Goal: Task Accomplishment & Management: Complete application form

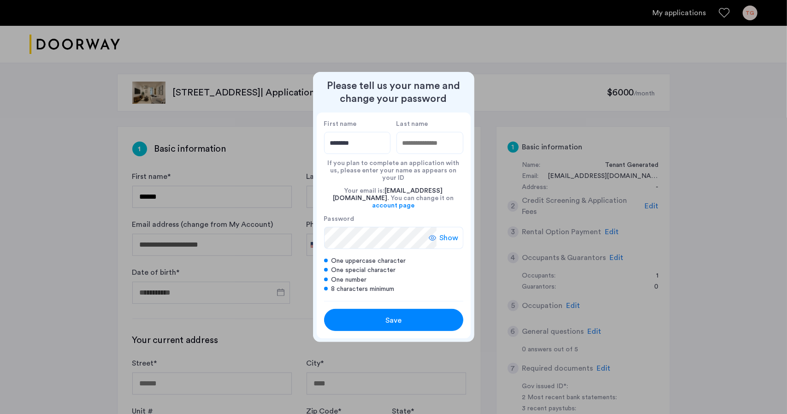
type input "********"
type input "*******"
click at [398, 315] on span "Save" at bounding box center [394, 320] width 16 height 11
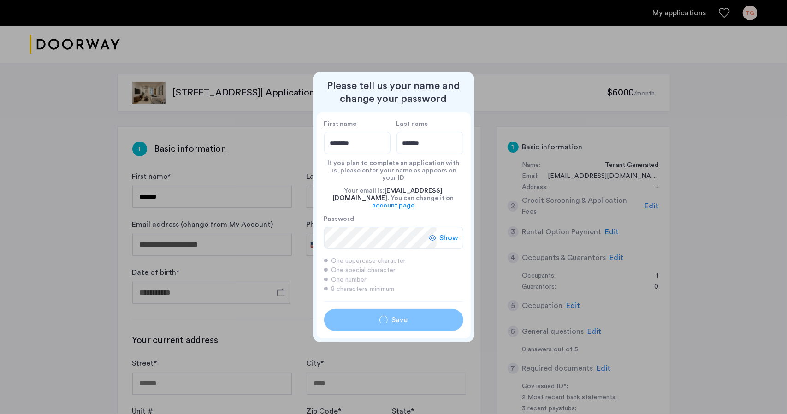
type input "********"
type input "*******"
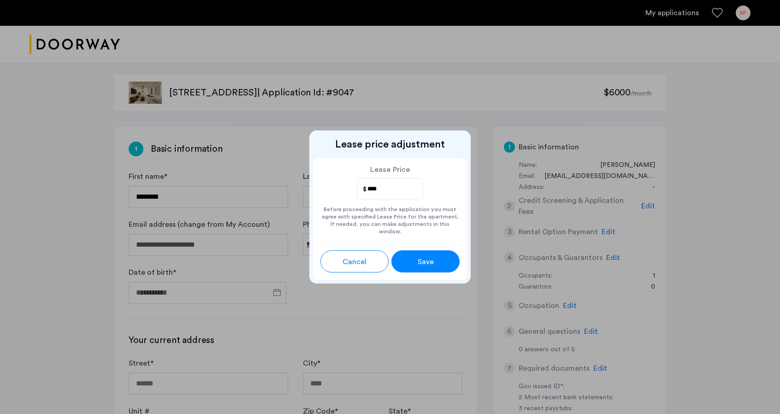
click at [439, 256] on div "Save" at bounding box center [425, 261] width 30 height 11
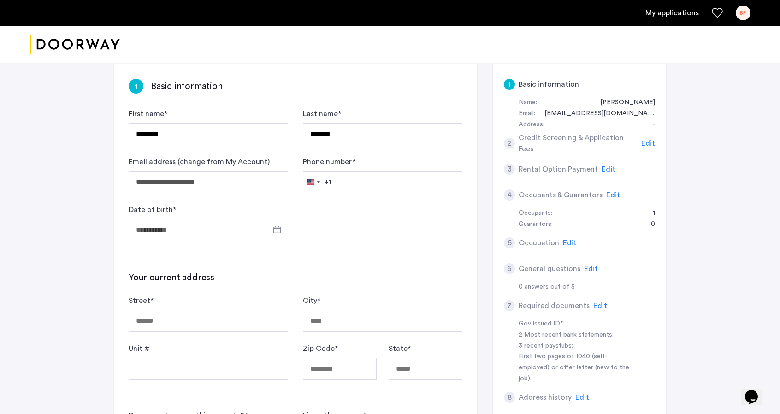
scroll to position [70, 0]
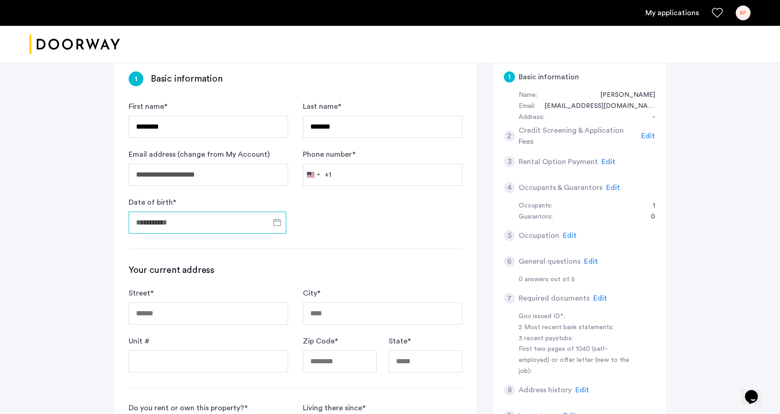
click at [194, 222] on input "Date of birth *" at bounding box center [208, 223] width 158 height 22
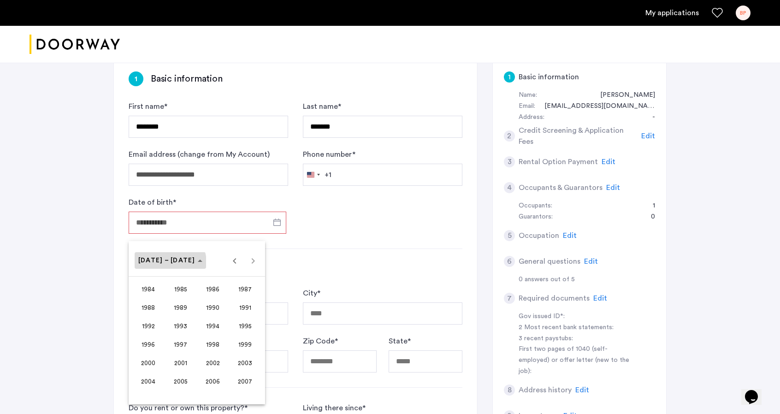
click at [170, 265] on span "Choose date" at bounding box center [170, 260] width 71 height 22
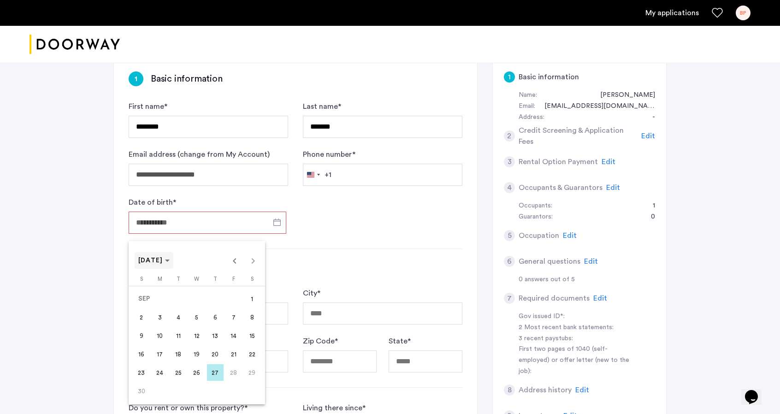
click at [153, 254] on span "Choose month and year" at bounding box center [154, 260] width 39 height 22
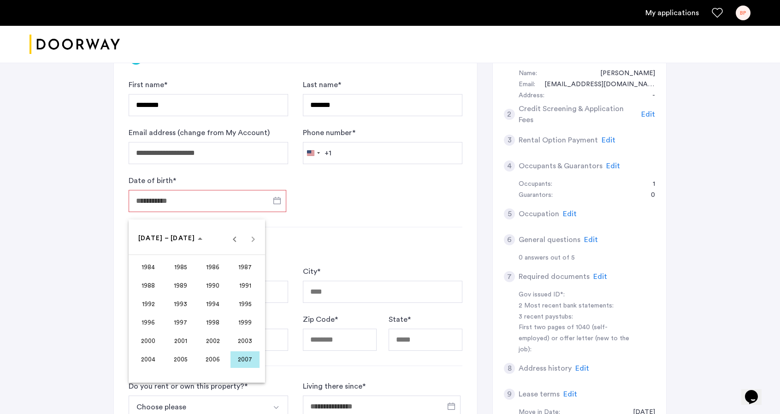
scroll to position [93, 0]
click at [233, 310] on span "1995" at bounding box center [245, 303] width 29 height 17
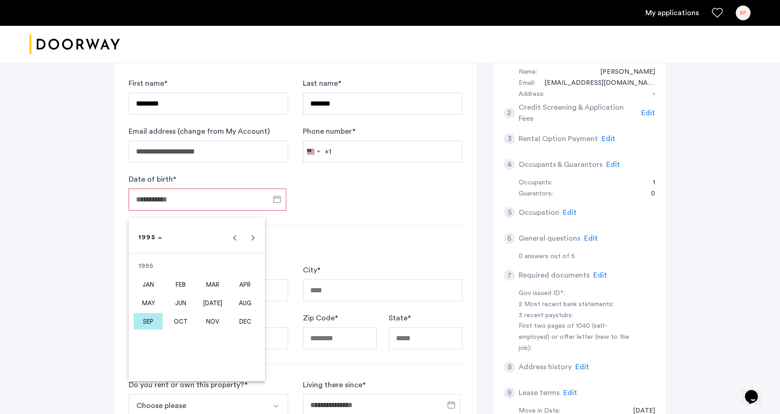
click at [243, 325] on span "DEC" at bounding box center [245, 321] width 29 height 17
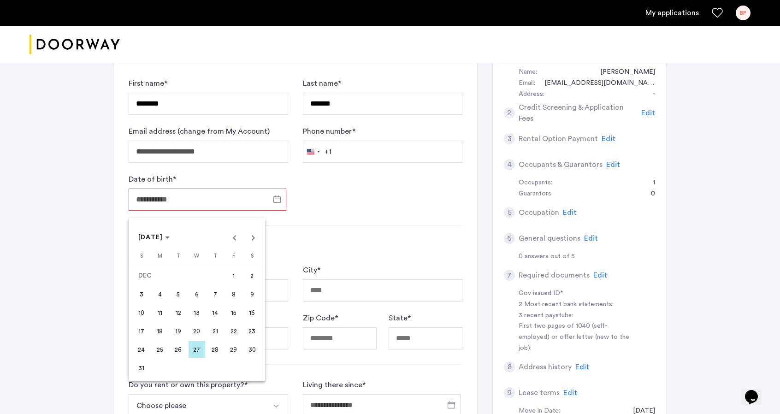
click at [215, 313] on span "14" at bounding box center [215, 312] width 17 height 17
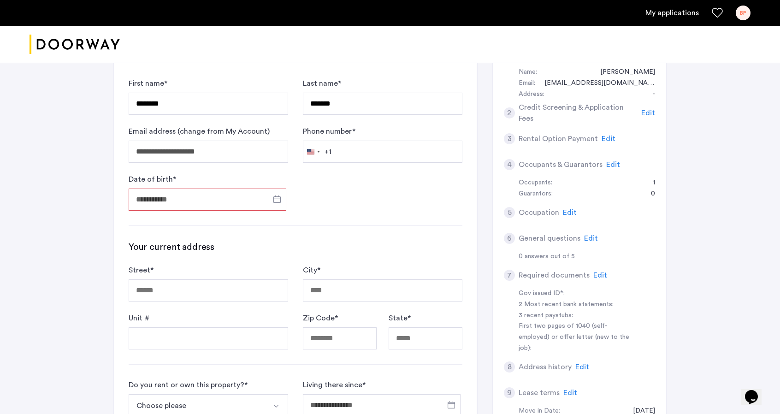
type input "**********"
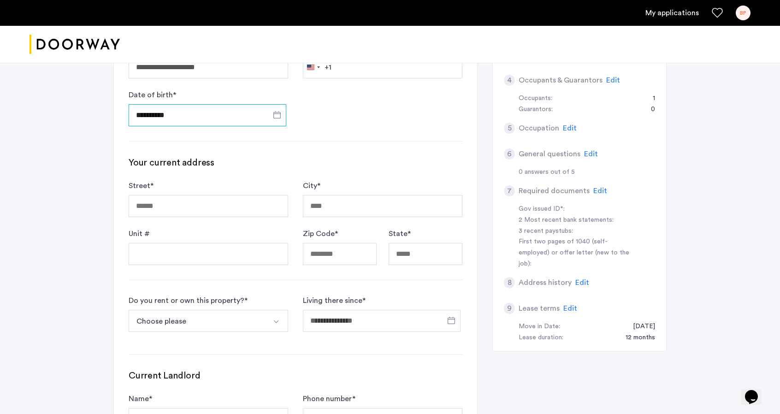
scroll to position [176, 0]
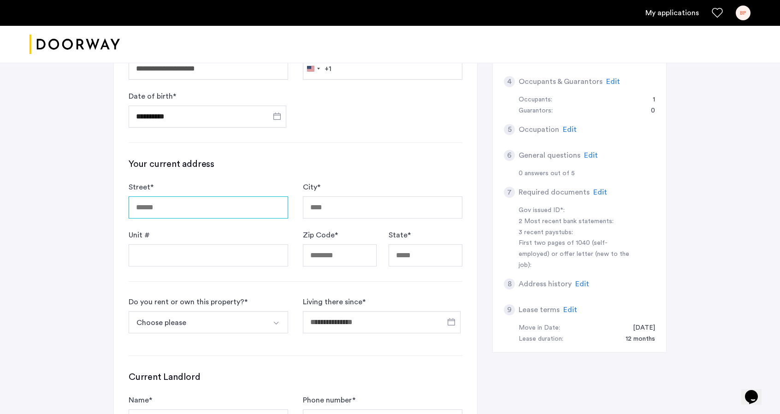
click at [178, 213] on input "Street *" at bounding box center [209, 207] width 160 height 22
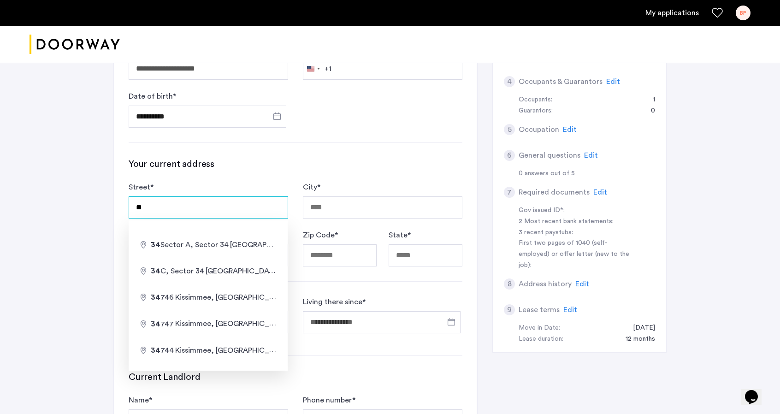
type input "*"
type input "**********"
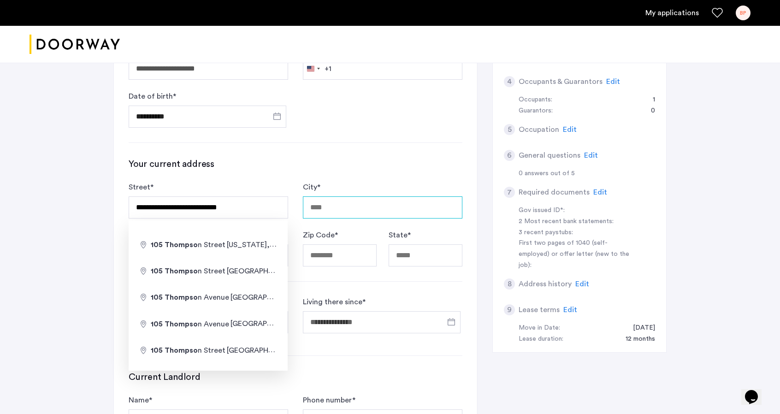
type input "********"
type input "*****"
type input "********"
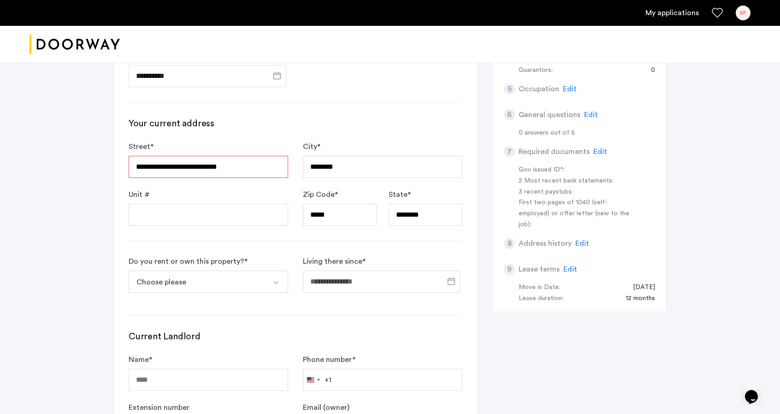
scroll to position [216, 0]
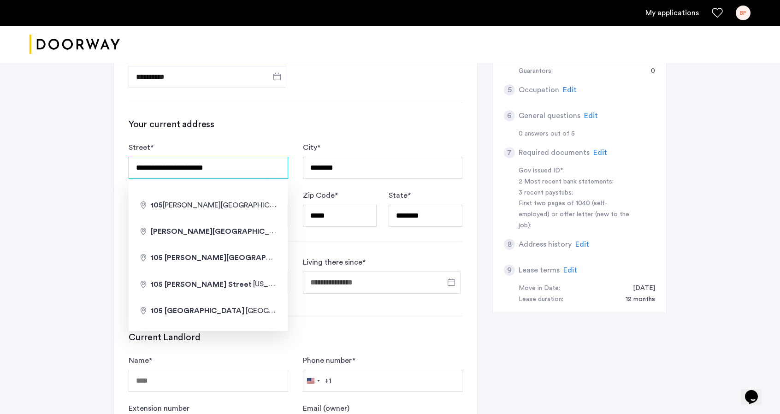
type input "**********"
click at [75, 213] on div "**********" at bounding box center [390, 182] width 780 height 679
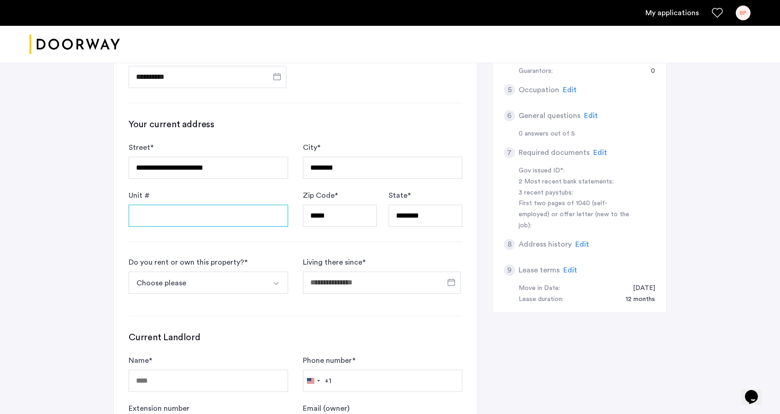
click at [167, 207] on input "Unit #" at bounding box center [209, 216] width 160 height 22
type input "**"
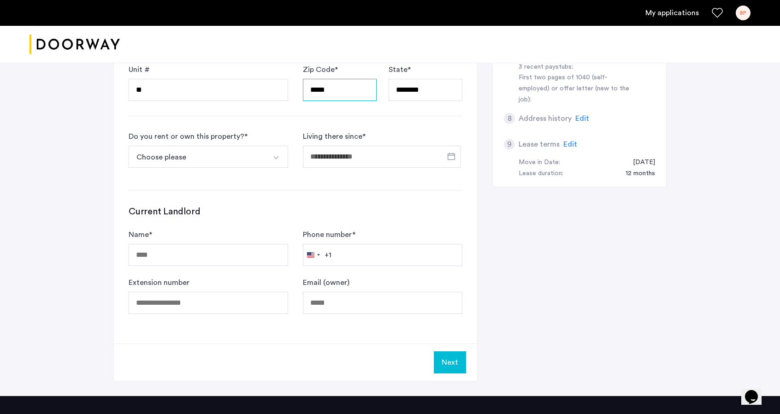
scroll to position [343, 0]
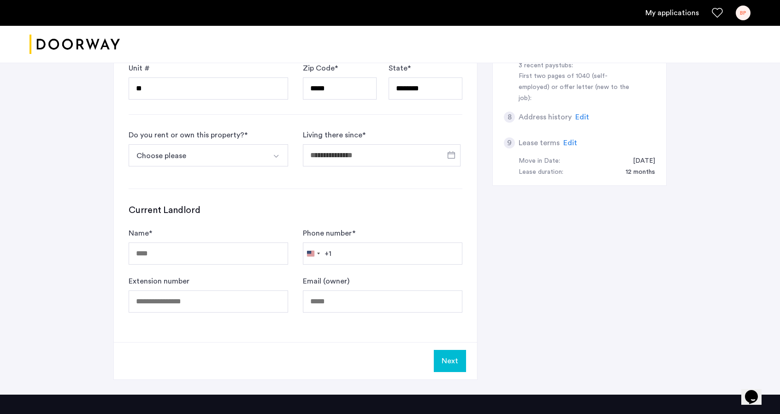
click at [193, 160] on button "Choose please" at bounding box center [198, 155] width 138 height 22
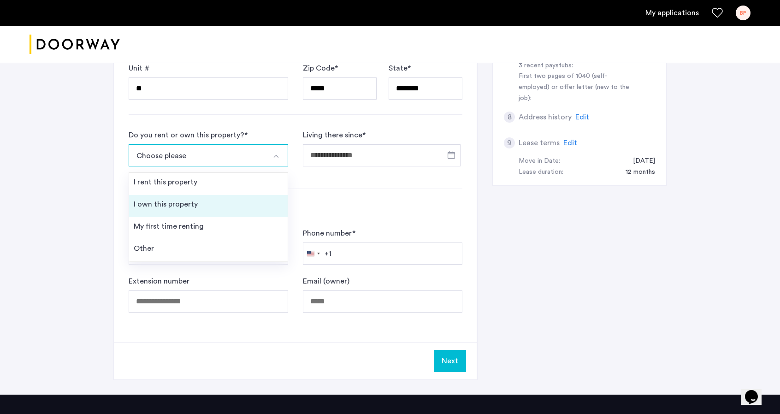
click at [179, 203] on div "I own this property" at bounding box center [166, 204] width 64 height 11
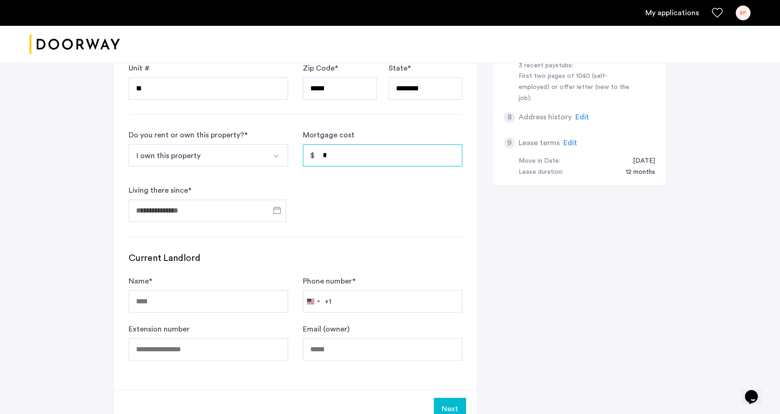
click at [330, 154] on input "*" at bounding box center [383, 155] width 160 height 22
type input "*****"
click at [192, 207] on input "Living there since *" at bounding box center [208, 211] width 158 height 22
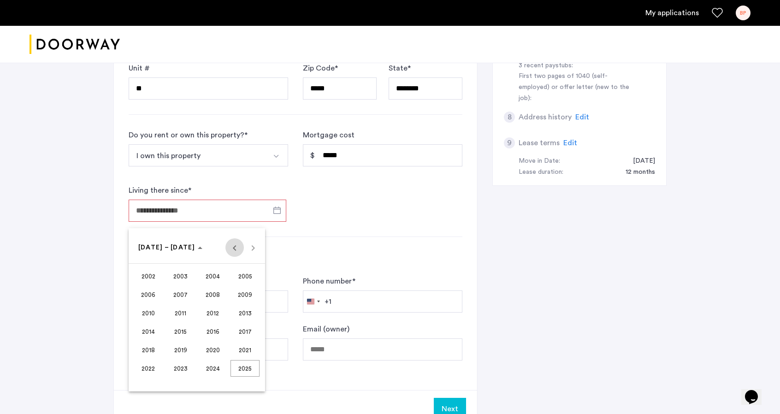
click at [230, 251] on span "Previous 24 years" at bounding box center [234, 247] width 18 height 18
click at [256, 249] on span "Next 24 years" at bounding box center [253, 247] width 18 height 18
click at [256, 249] on div "[DATE] to [DATE] [DATE] – [DATE]" at bounding box center [197, 247] width 132 height 18
click at [180, 301] on span "2007" at bounding box center [180, 294] width 29 height 17
click at [267, 231] on div at bounding box center [390, 207] width 780 height 414
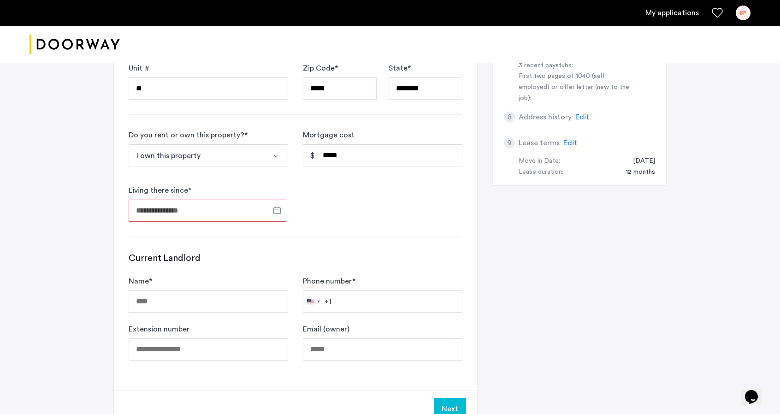
click at [249, 196] on div at bounding box center [208, 210] width 158 height 29
click at [242, 207] on input "Living there since *" at bounding box center [208, 211] width 158 height 22
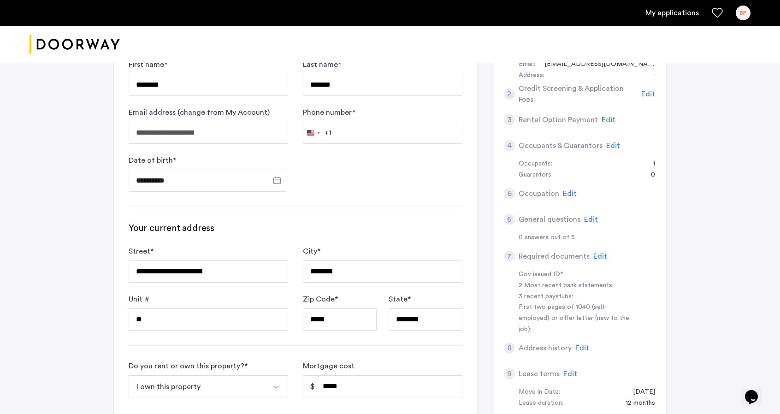
scroll to position [112, 0]
click at [370, 126] on div at bounding box center [390, 207] width 780 height 414
click at [357, 249] on div at bounding box center [390, 207] width 780 height 414
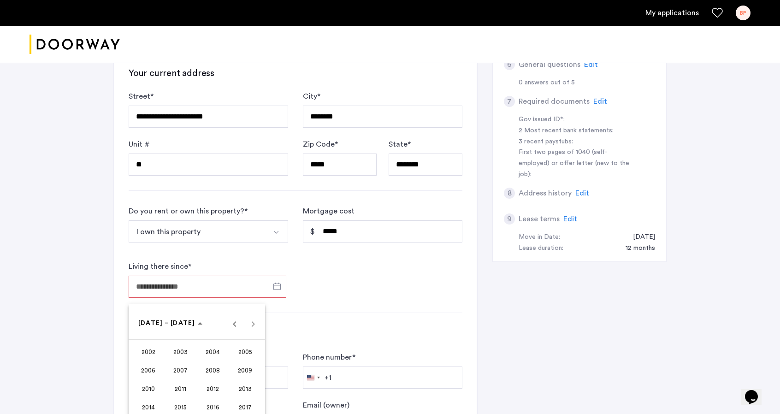
click at [210, 291] on input "Living there since *" at bounding box center [208, 287] width 158 height 22
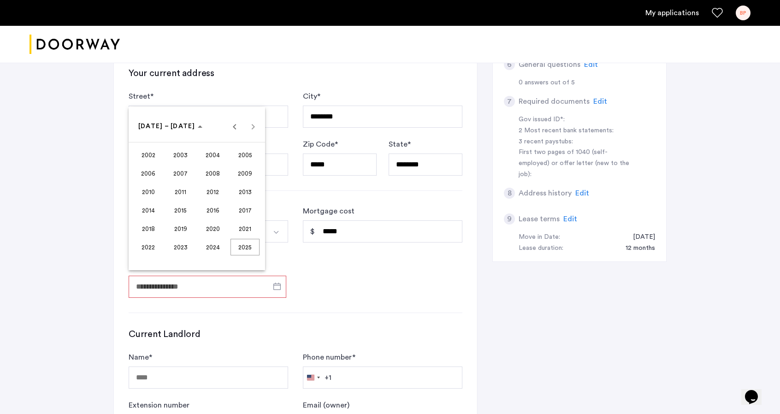
drag, startPoint x: 210, startPoint y: 291, endPoint x: 222, endPoint y: 291, distance: 12.5
click at [222, 291] on div at bounding box center [390, 207] width 780 height 414
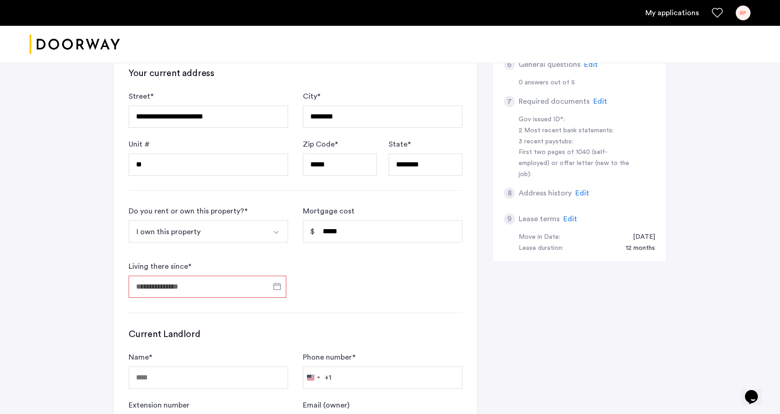
click at [219, 290] on input "Living there since *" at bounding box center [208, 287] width 158 height 22
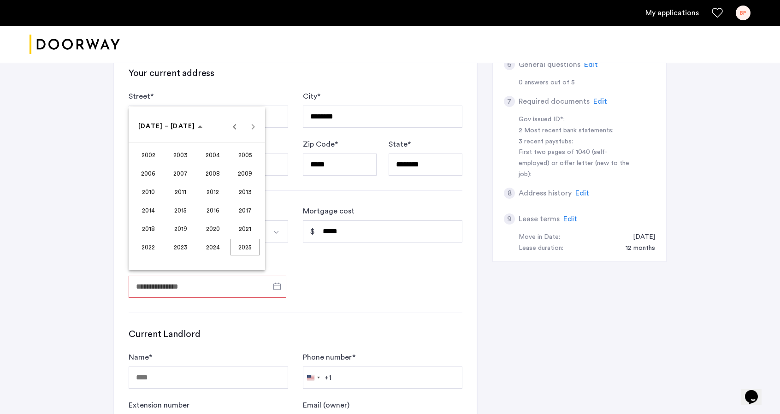
click at [212, 229] on span "2020" at bounding box center [212, 228] width 29 height 17
click at [246, 187] on span "AUG" at bounding box center [245, 192] width 29 height 17
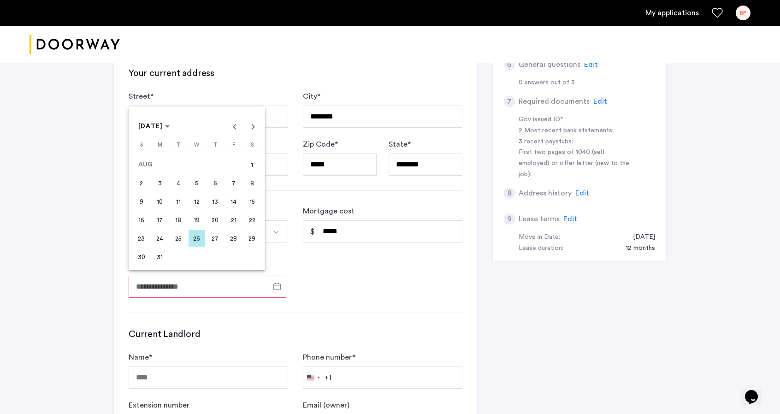
click at [162, 251] on span "31" at bounding box center [160, 257] width 17 height 17
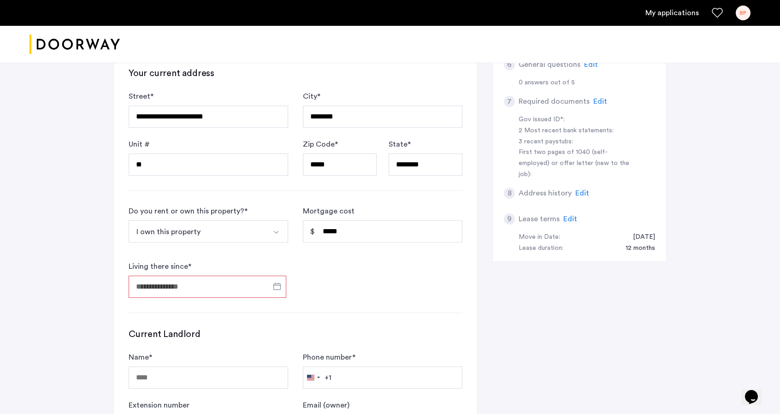
type input "**********"
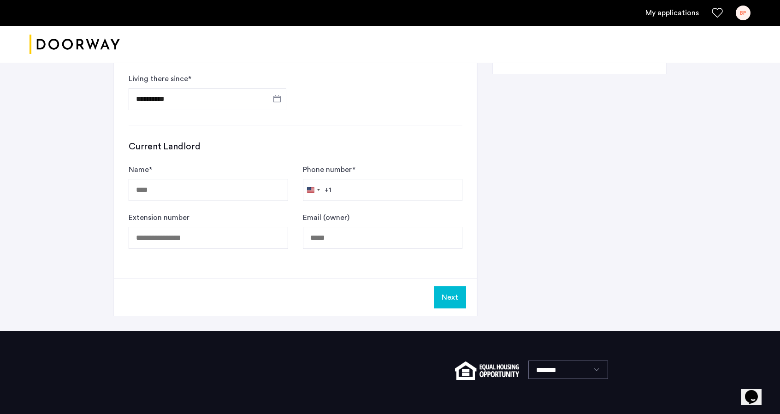
scroll to position [455, 0]
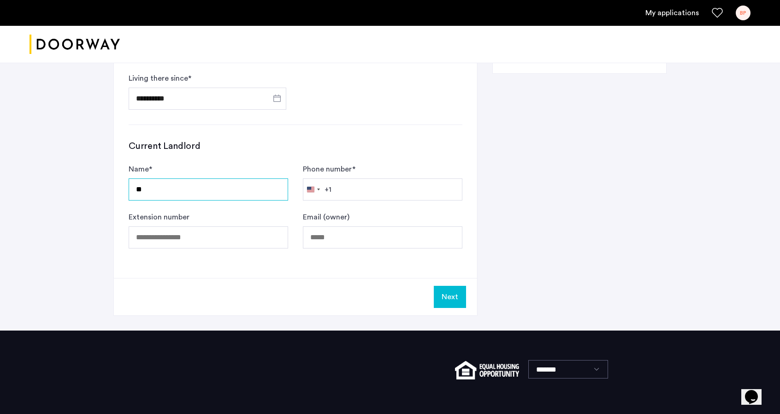
type input "*"
type input "**********"
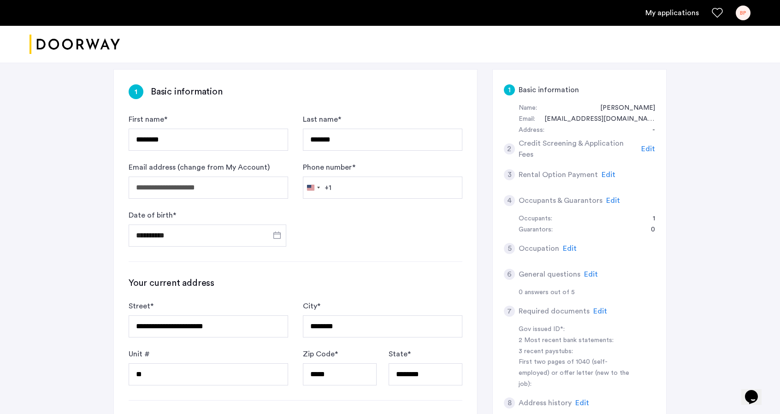
scroll to position [57, 0]
type input "**********"
click at [380, 141] on input "*******" at bounding box center [383, 140] width 160 height 22
type input "**********"
click at [330, 226] on form "**********" at bounding box center [296, 180] width 334 height 133
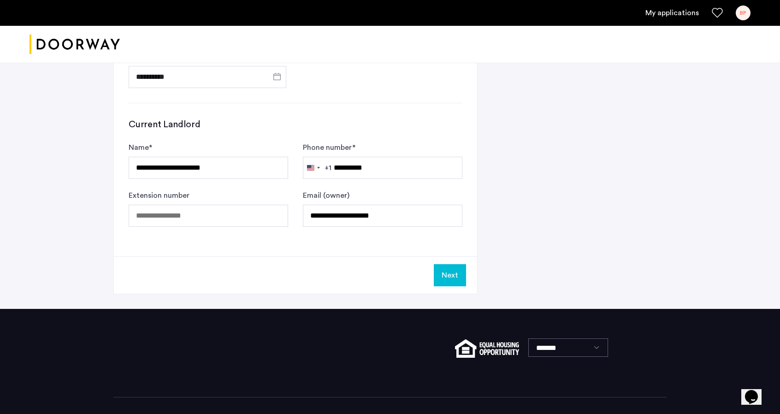
scroll to position [502, 0]
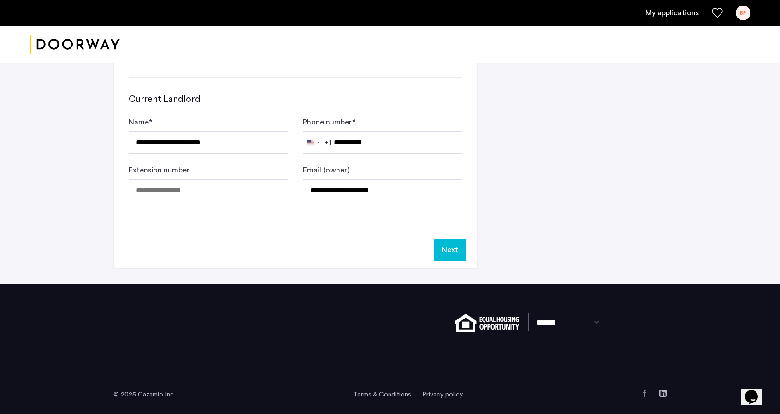
click at [453, 241] on button "Next" at bounding box center [450, 250] width 32 height 22
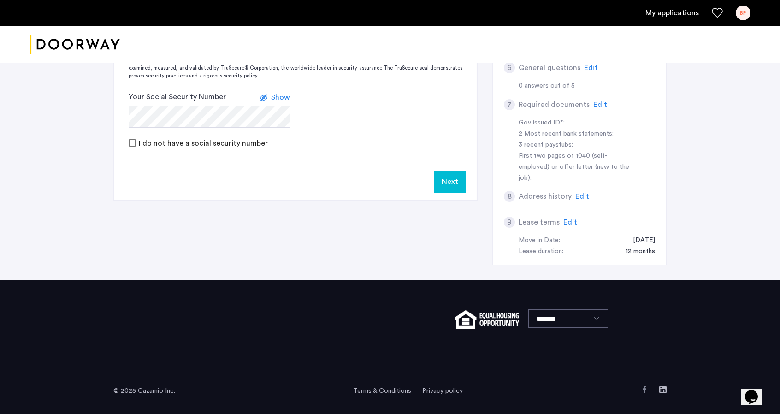
scroll to position [0, 0]
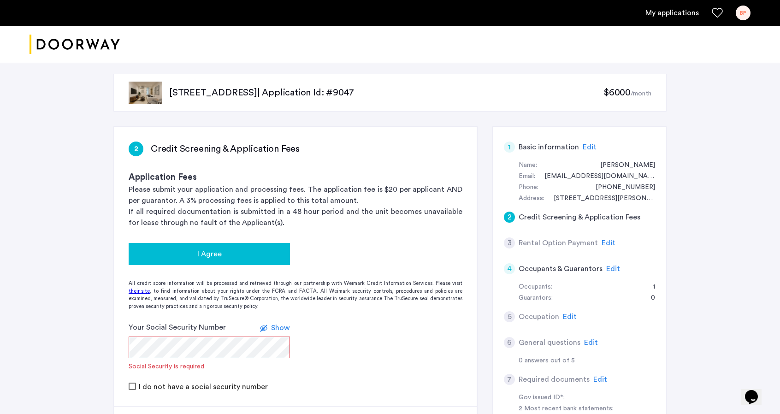
click at [263, 253] on div "I Agree" at bounding box center [209, 254] width 147 height 11
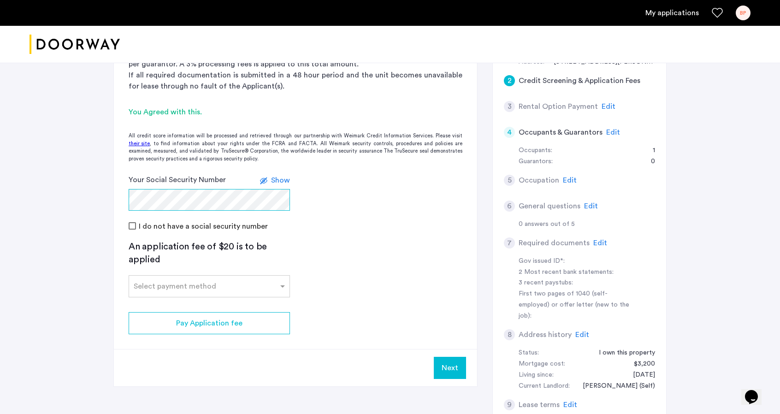
scroll to position [141, 0]
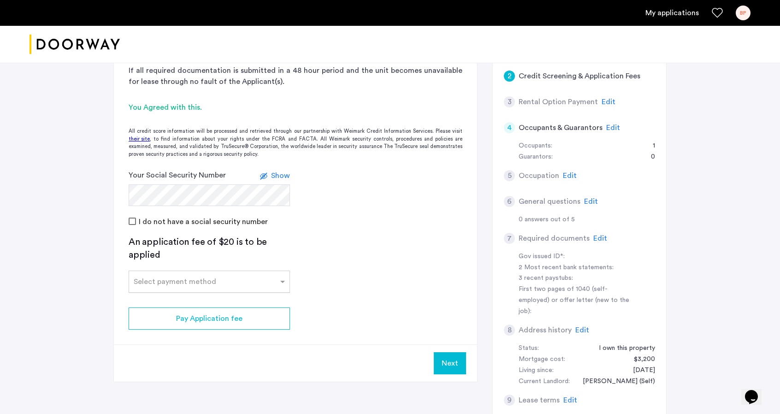
click at [192, 281] on input "text" at bounding box center [200, 280] width 133 height 6
click at [174, 304] on div "Credit Card" at bounding box center [209, 302] width 160 height 18
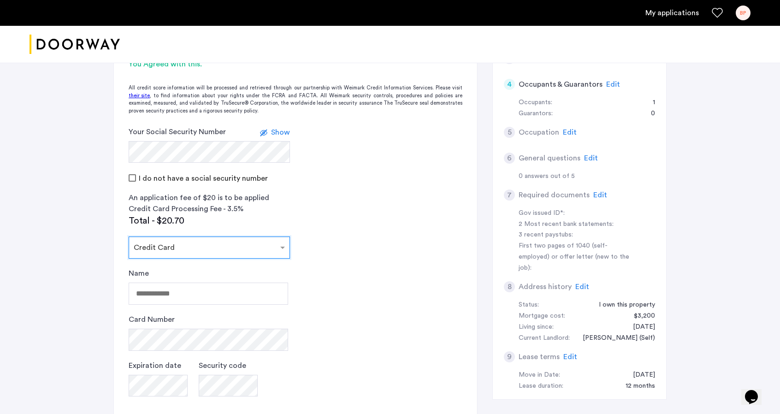
scroll to position [185, 0]
click at [153, 291] on input "Name" at bounding box center [209, 293] width 160 height 22
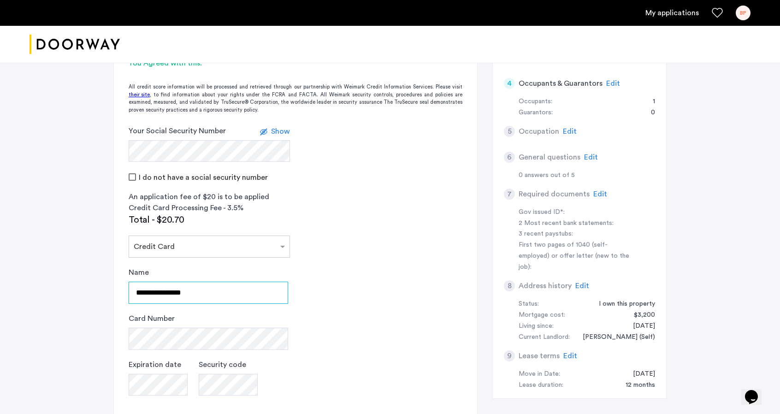
type input "**********"
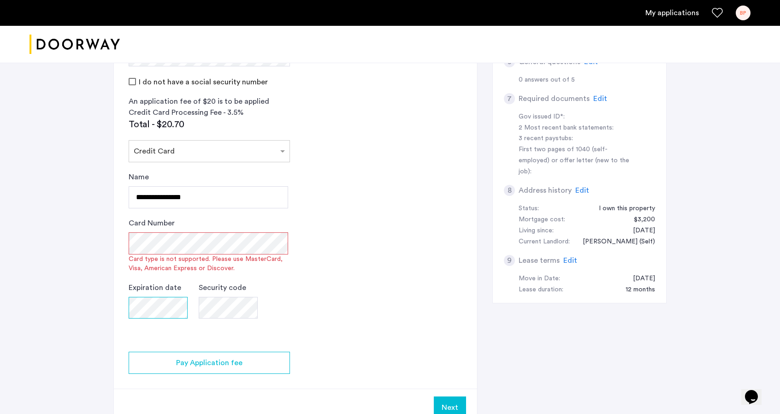
scroll to position [281, 0]
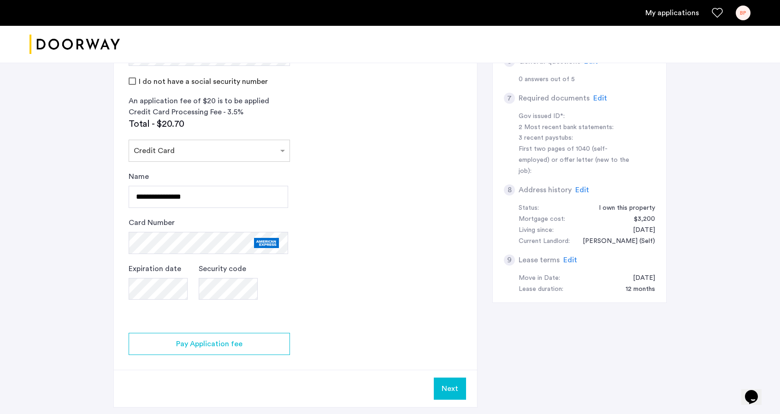
click at [218, 276] on div "Security code" at bounding box center [228, 286] width 59 height 46
click at [433, 236] on app-credit-screening "2 Credit Screening & Application Fees Application Fees Please submit your appli…" at bounding box center [295, 127] width 363 height 562
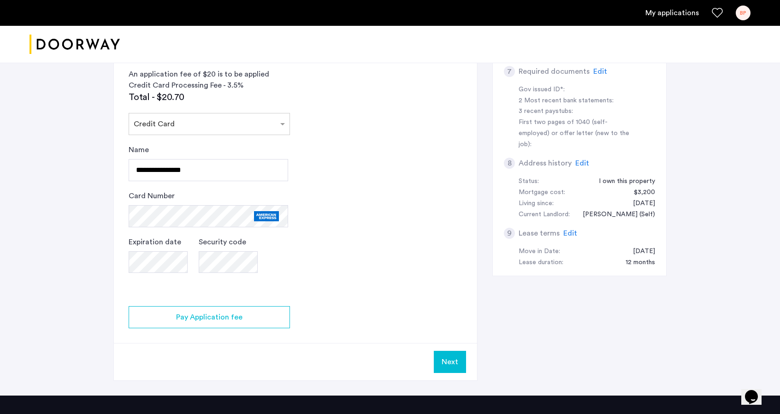
scroll to position [320, 0]
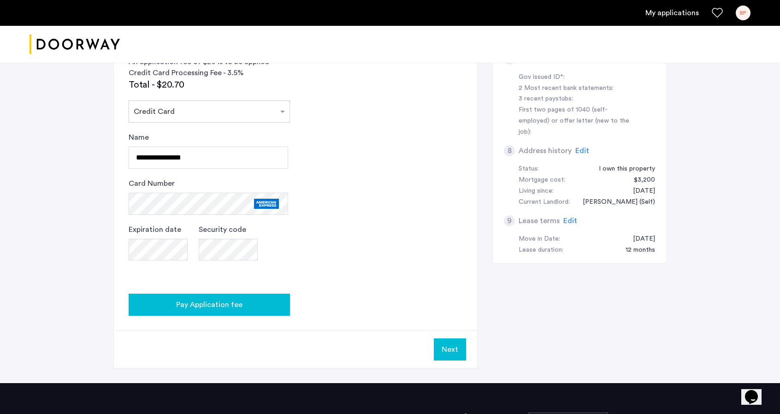
click at [272, 310] on button "Pay Application fee" at bounding box center [209, 305] width 161 height 22
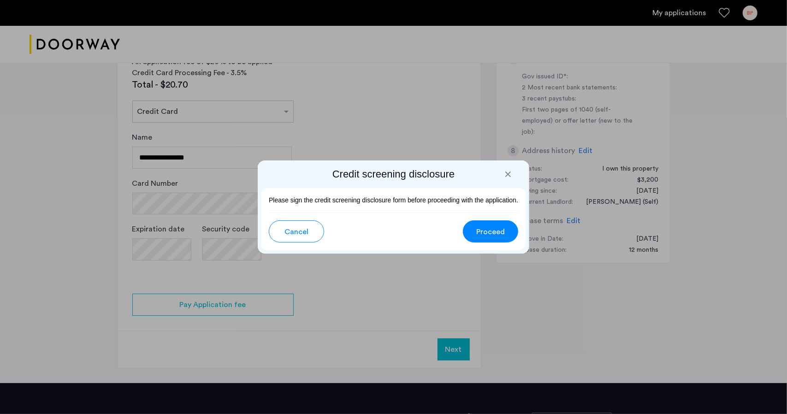
click at [509, 176] on div at bounding box center [508, 174] width 9 height 9
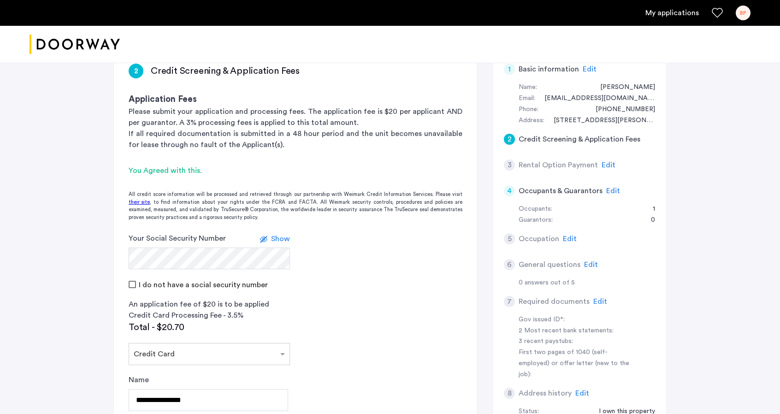
scroll to position [78, 0]
click at [611, 189] on span "Edit" at bounding box center [613, 190] width 14 height 7
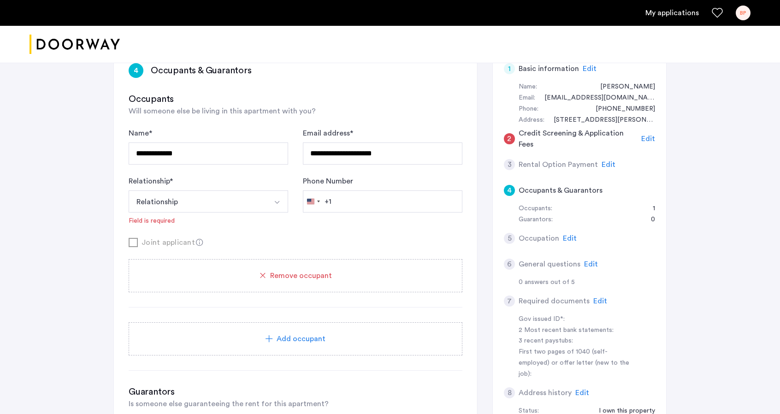
click at [256, 222] on div "Relationship * Relationship Husband Wife Son Daughter Mother Father Friend Othe…" at bounding box center [209, 201] width 160 height 50
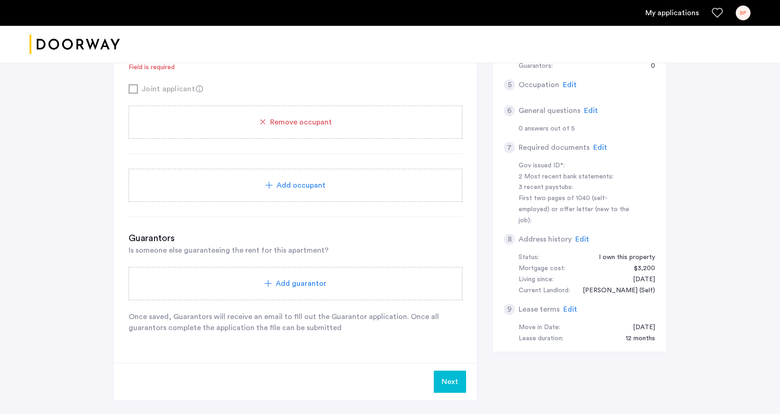
scroll to position [287, 0]
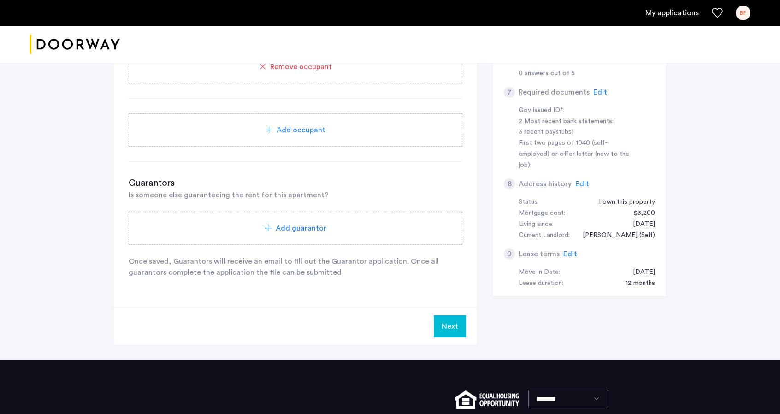
click at [454, 320] on button "Next" at bounding box center [450, 326] width 32 height 22
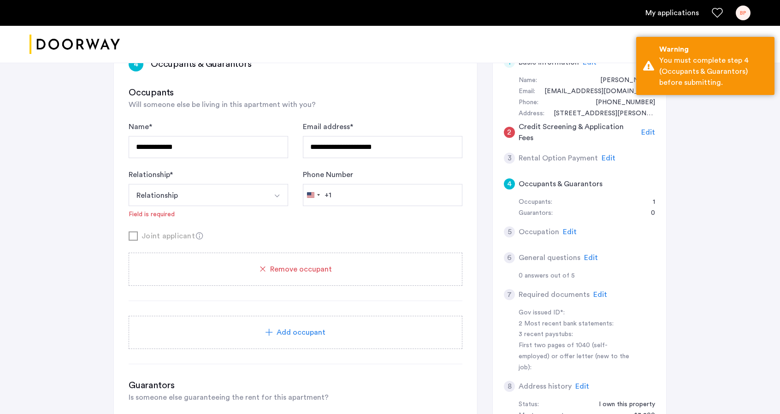
scroll to position [84, 0]
click at [216, 202] on button "Relationship" at bounding box center [198, 195] width 138 height 22
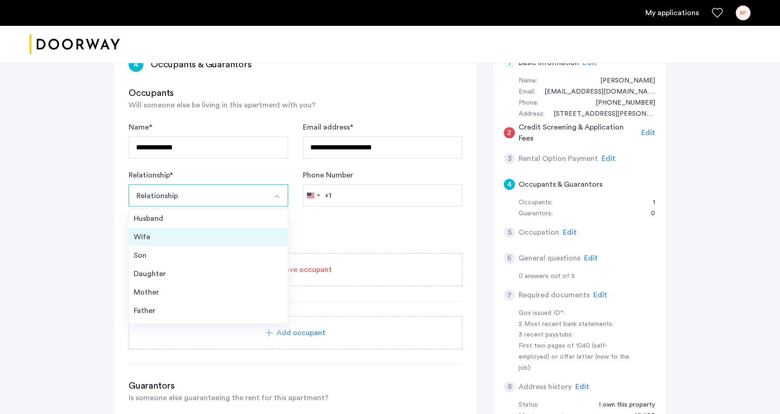
click at [190, 237] on div "Wife" at bounding box center [208, 236] width 149 height 11
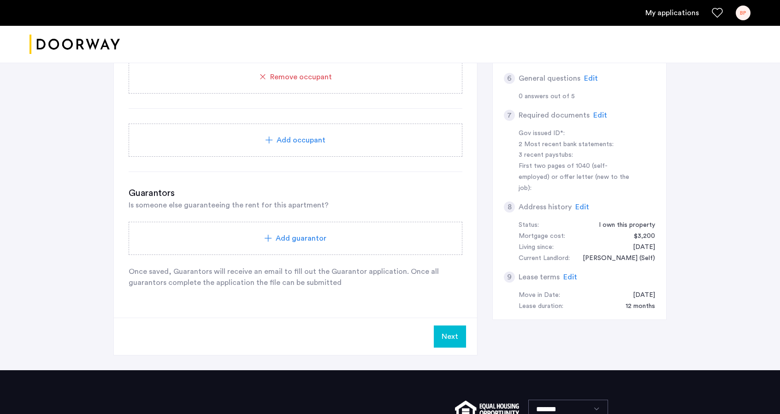
scroll to position [270, 0]
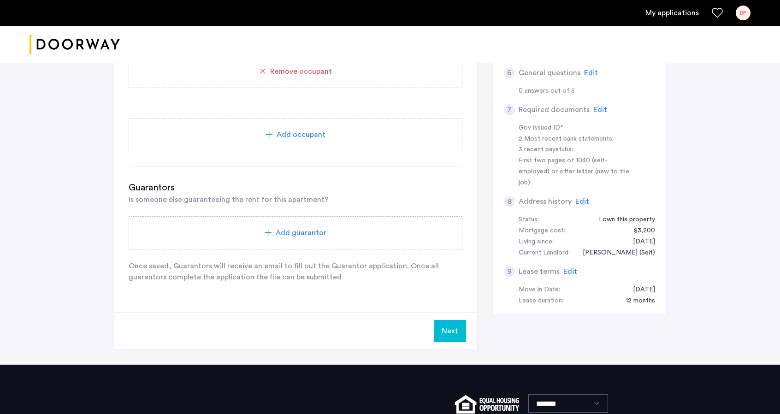
click at [453, 326] on button "Next" at bounding box center [450, 331] width 32 height 22
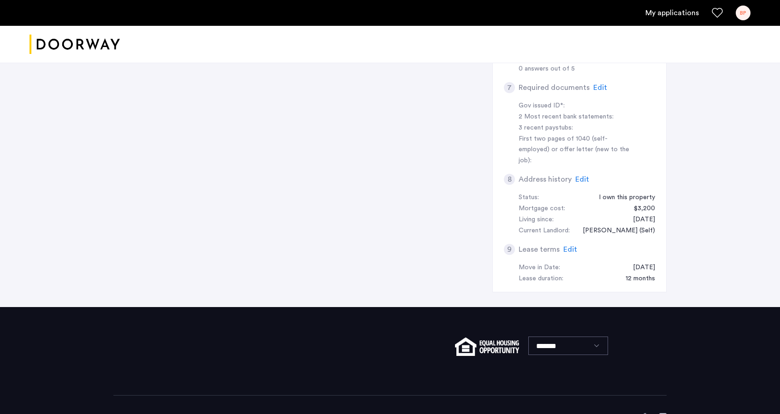
scroll to position [0, 0]
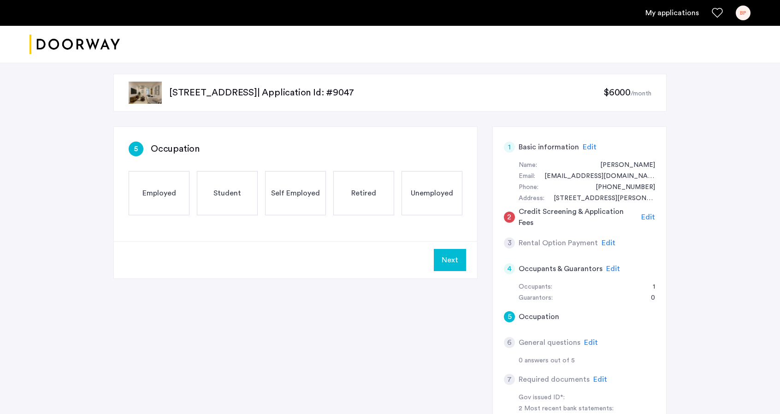
click at [166, 196] on span "Employed" at bounding box center [159, 193] width 34 height 11
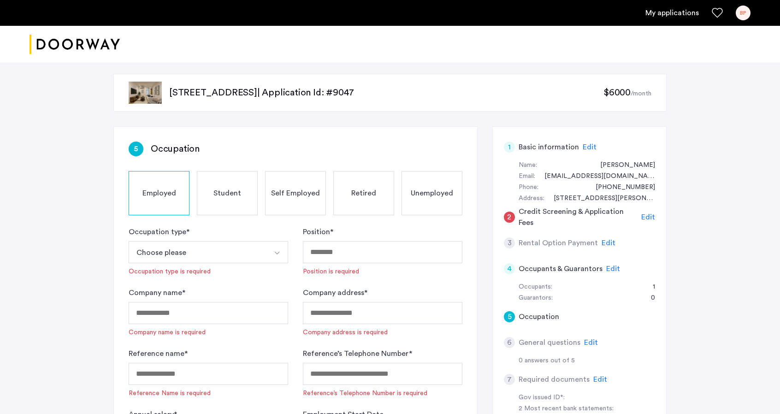
click at [200, 249] on button "Choose please" at bounding box center [198, 252] width 138 height 22
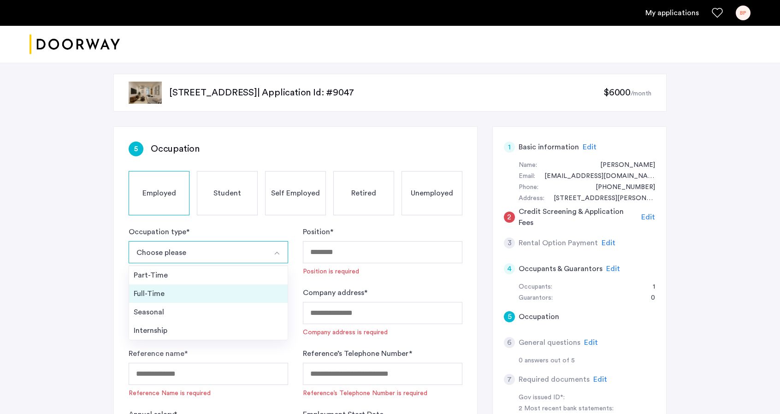
click at [179, 289] on div "Full-Time" at bounding box center [208, 293] width 149 height 11
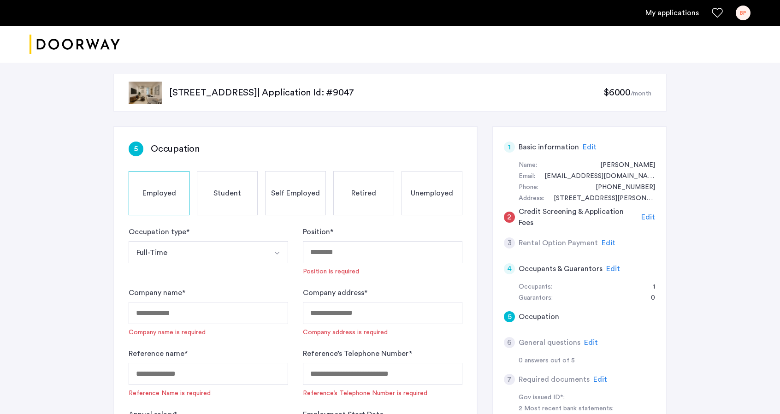
click at [341, 271] on div "Position is required" at bounding box center [331, 271] width 56 height 9
click at [334, 255] on input "Position *" at bounding box center [383, 252] width 160 height 22
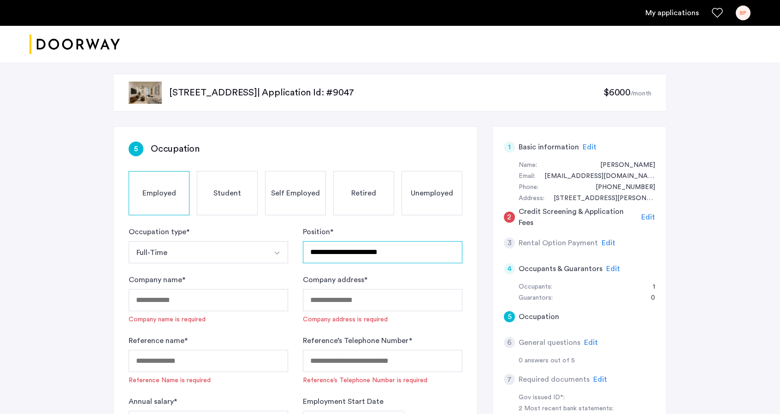
type input "**********"
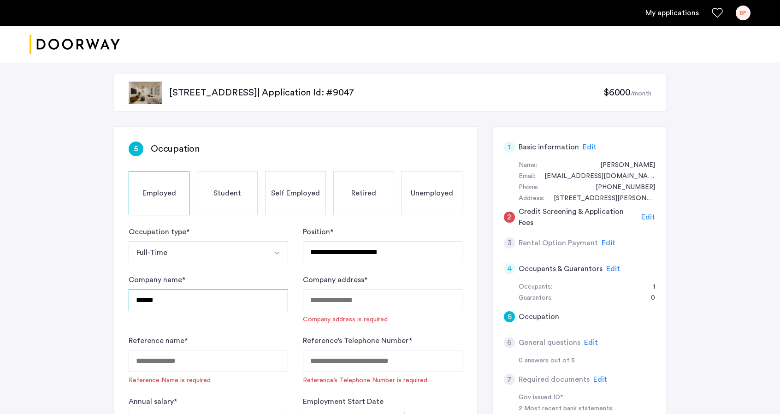
type input "******"
click at [329, 318] on div "Company address is required" at bounding box center [345, 319] width 85 height 9
click at [338, 296] on input "Company address *" at bounding box center [383, 300] width 160 height 22
paste input "**********"
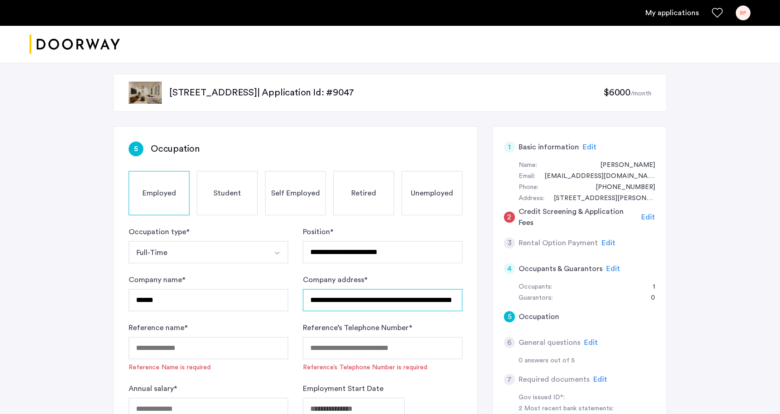
scroll to position [0, 44]
click at [338, 296] on input "**********" at bounding box center [383, 300] width 160 height 22
type input "**********"
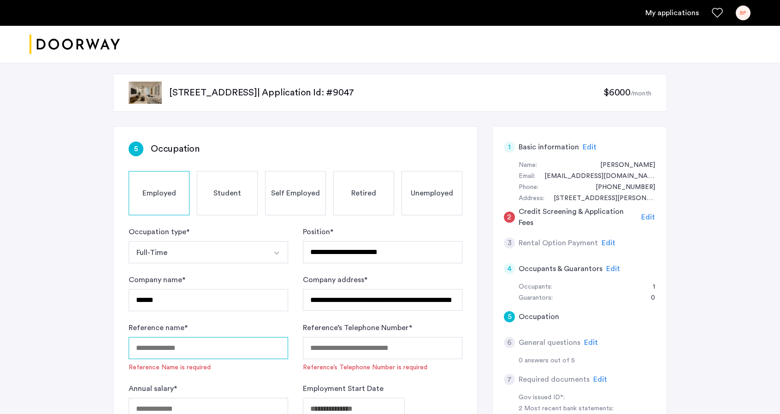
click at [167, 355] on input "Reference name *" at bounding box center [209, 348] width 160 height 22
type input "**********"
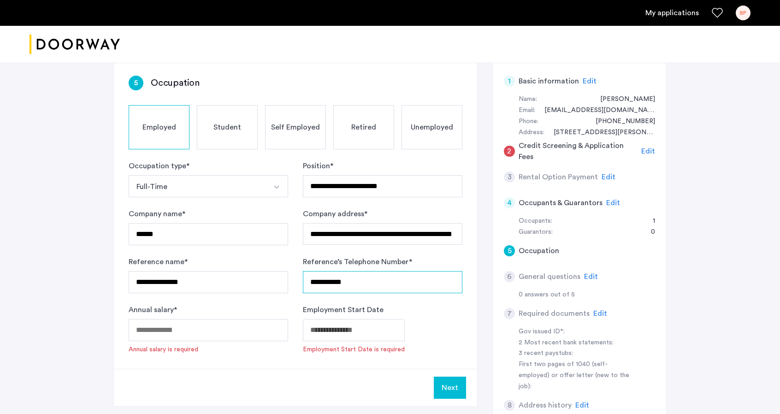
scroll to position [66, 0]
type input "**********"
click at [164, 333] on input "Annual salary *" at bounding box center [209, 330] width 160 height 22
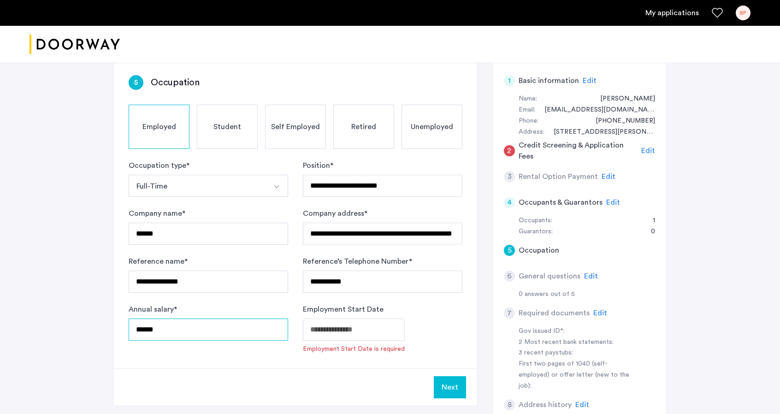
type input "******"
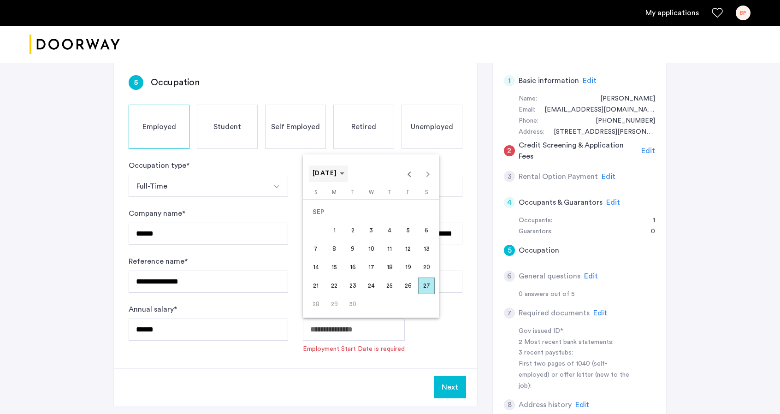
click at [338, 172] on span "[DATE]" at bounding box center [325, 173] width 25 height 6
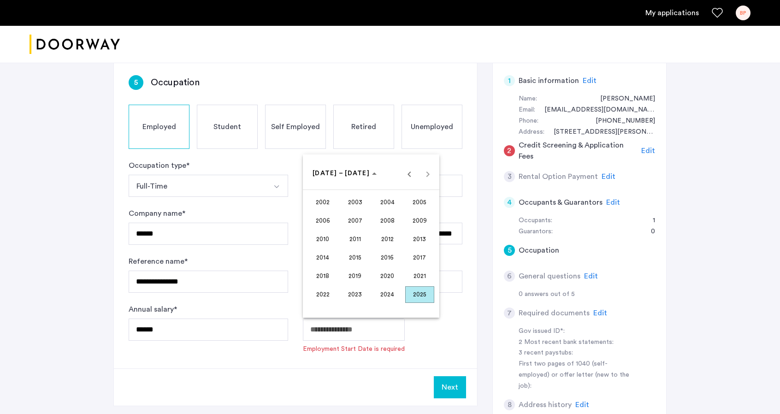
click at [409, 291] on span "2025" at bounding box center [419, 294] width 29 height 17
click at [362, 217] on span "FEB" at bounding box center [355, 221] width 29 height 17
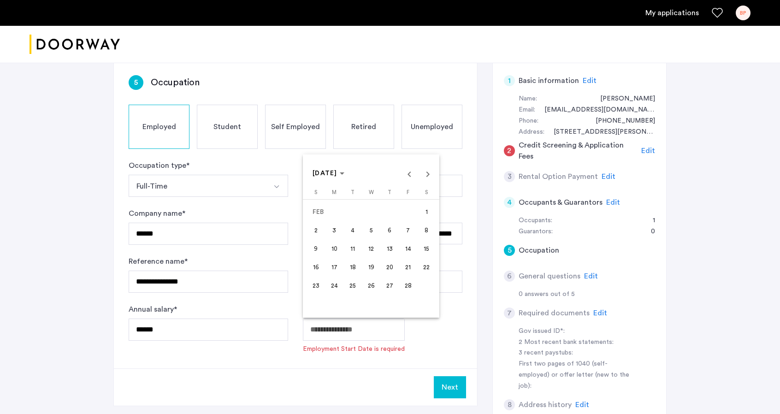
drag, startPoint x: 362, startPoint y: 217, endPoint x: 433, endPoint y: 203, distance: 72.3
click at [433, 203] on tr "[DATE]" at bounding box center [371, 212] width 129 height 18
click at [428, 210] on span "1" at bounding box center [426, 212] width 17 height 17
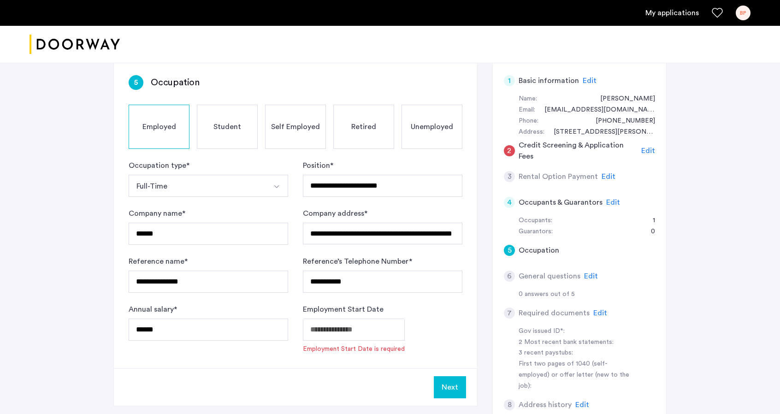
type input "**********"
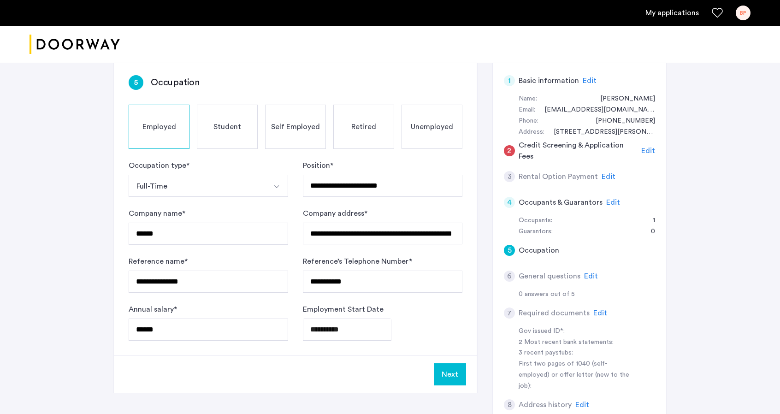
scroll to position [125, 0]
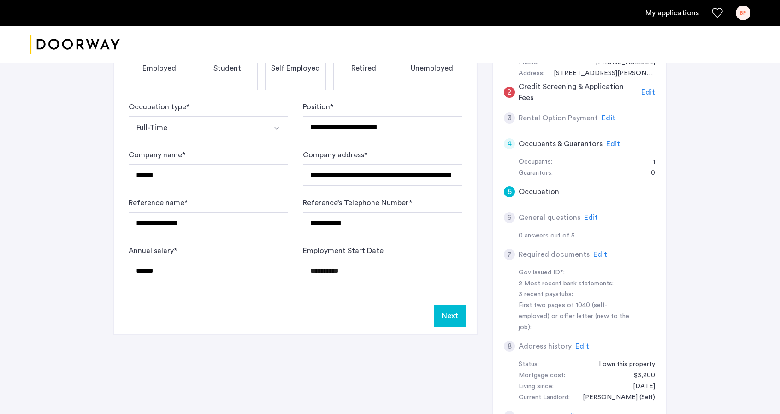
click at [448, 316] on button "Next" at bounding box center [450, 316] width 32 height 22
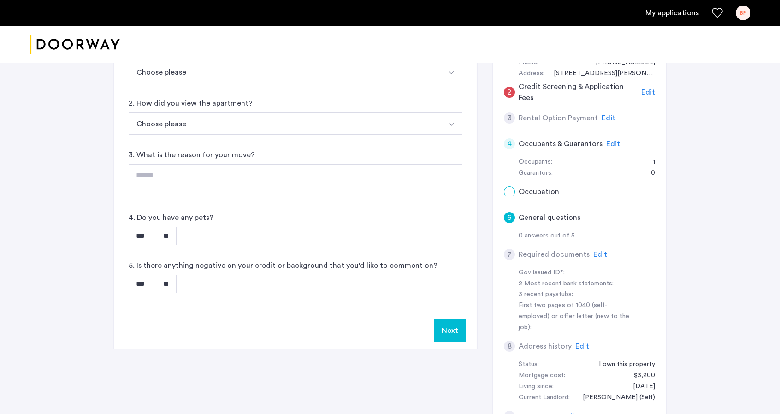
scroll to position [0, 0]
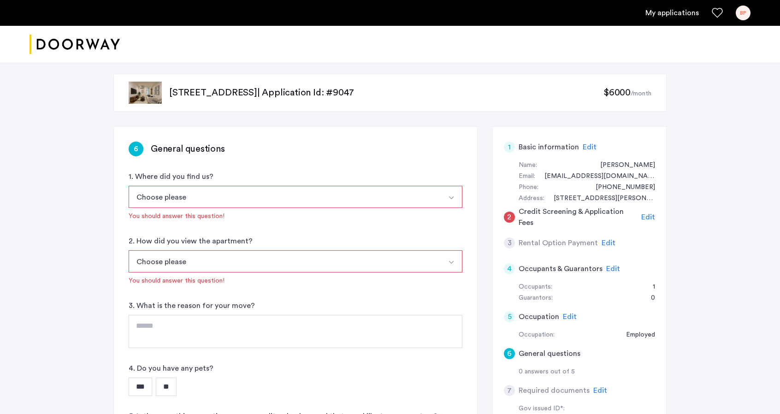
click at [319, 190] on button "Choose please" at bounding box center [285, 197] width 312 height 22
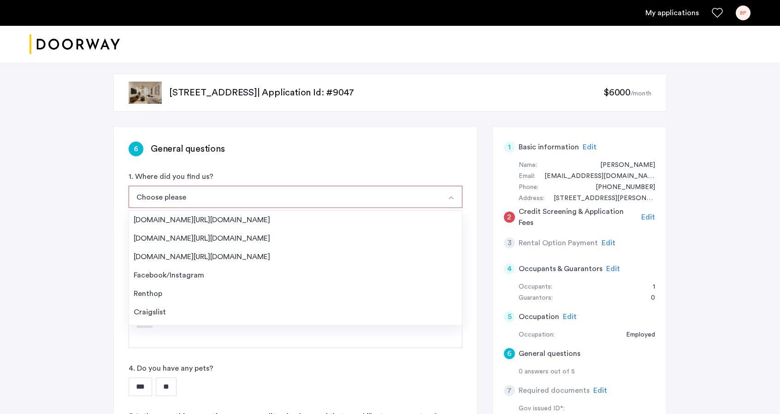
click at [311, 209] on div "Choose please [DOMAIN_NAME][URL][DOMAIN_NAME] [DOMAIN_NAME][URL][DOMAIN_NAME] […" at bounding box center [296, 203] width 334 height 35
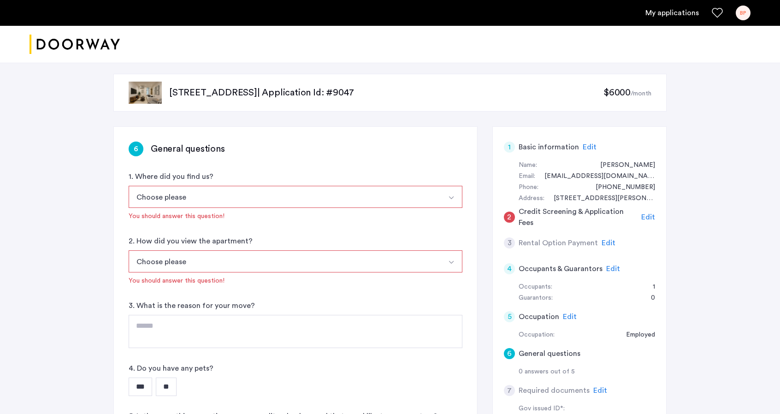
click at [310, 202] on button "Choose please" at bounding box center [285, 197] width 312 height 22
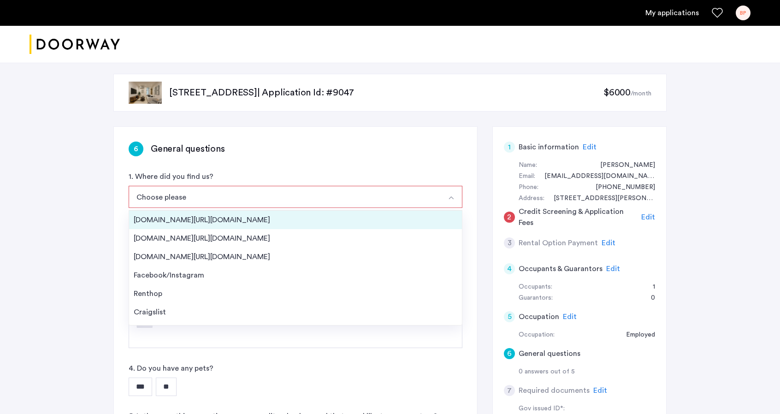
click at [295, 215] on div "[DOMAIN_NAME][URL][DOMAIN_NAME]" at bounding box center [296, 219] width 324 height 11
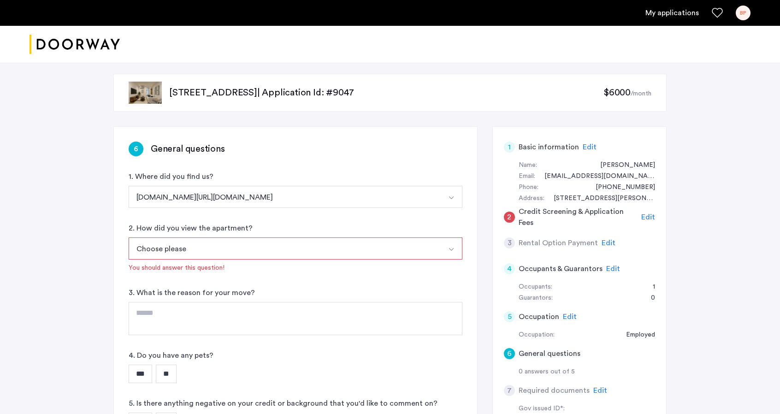
click at [264, 246] on button "Choose please" at bounding box center [285, 248] width 312 height 22
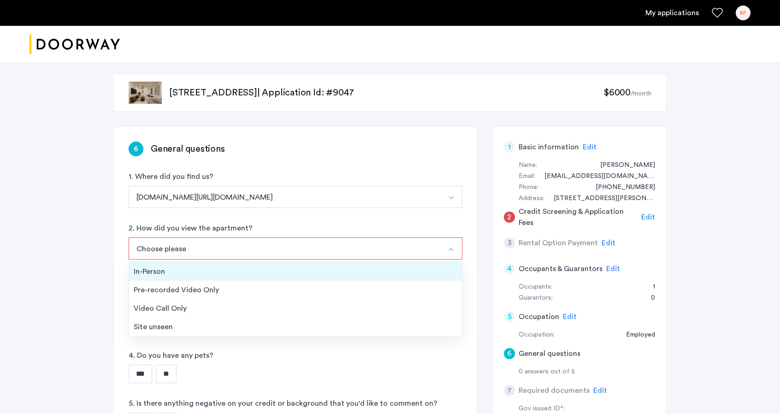
click at [254, 270] on div "In-Person" at bounding box center [296, 271] width 324 height 11
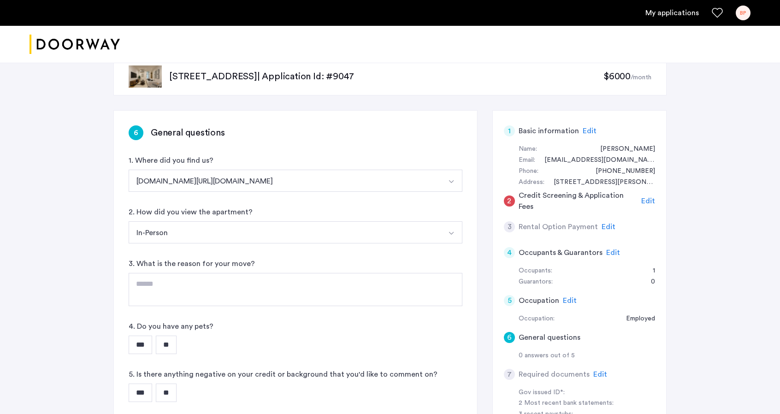
scroll to position [30, 0]
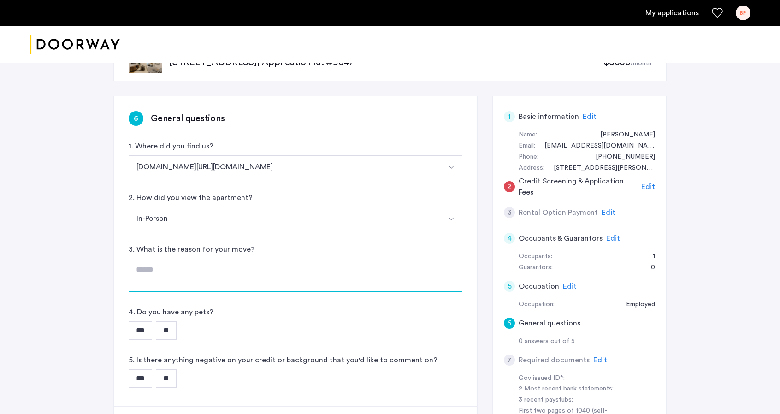
click at [232, 271] on textarea at bounding box center [296, 275] width 334 height 33
type textarea "**********"
click at [176, 325] on input "**" at bounding box center [166, 330] width 21 height 18
click at [165, 370] on input "**" at bounding box center [166, 378] width 21 height 18
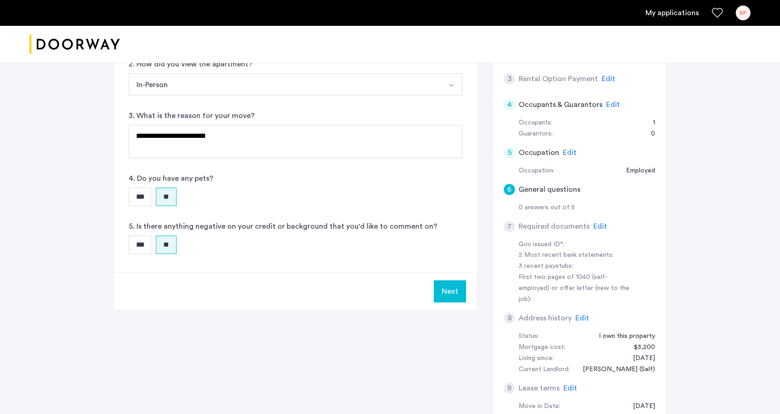
scroll to position [167, 0]
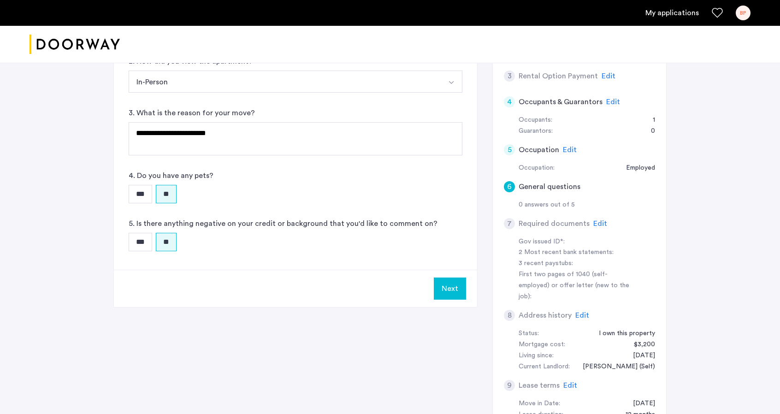
click at [441, 287] on button "Next" at bounding box center [450, 289] width 32 height 22
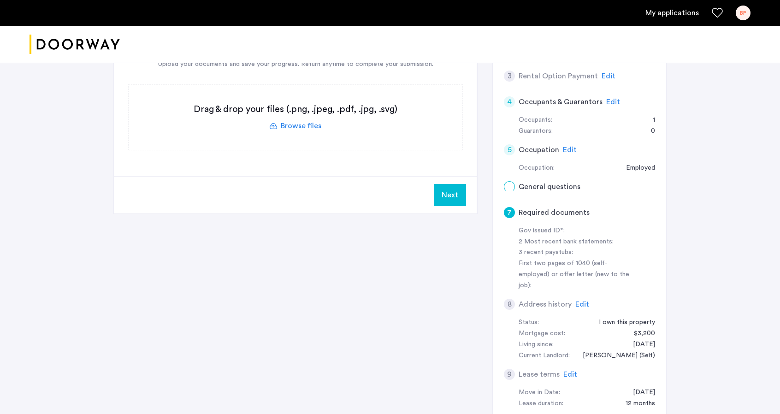
scroll to position [0, 0]
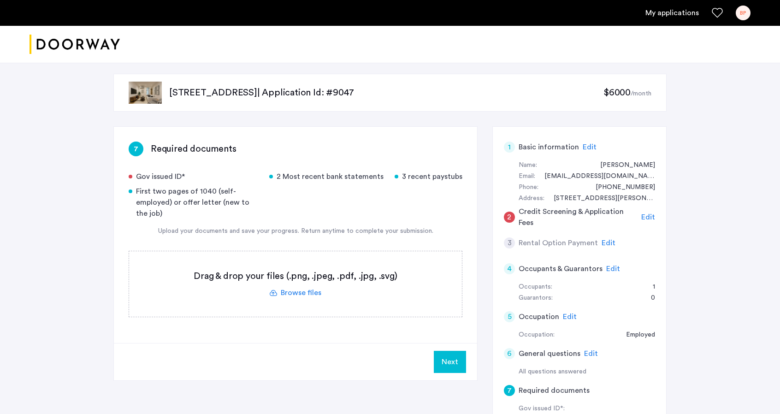
click at [288, 285] on label at bounding box center [295, 283] width 333 height 65
click at [0, 0] on input "file" at bounding box center [0, 0] width 0 height 0
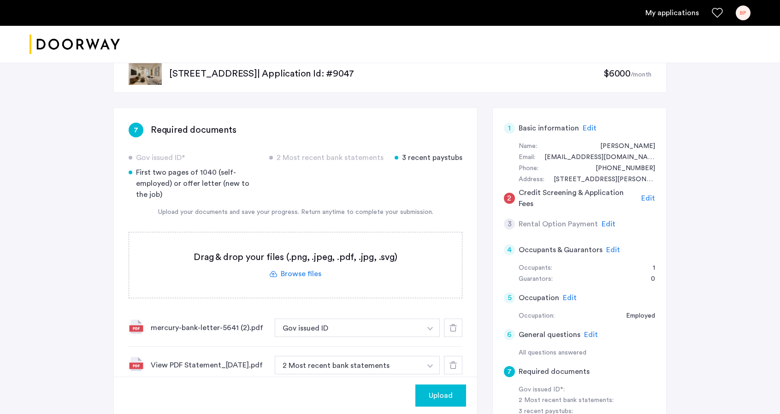
scroll to position [18, 0]
click at [297, 273] on label at bounding box center [295, 265] width 333 height 65
click at [0, 0] on input "file" at bounding box center [0, 0] width 0 height 0
click at [234, 185] on div "First two pages of 1040 (self-employed) or offer letter (new to the job)" at bounding box center [194, 184] width 130 height 33
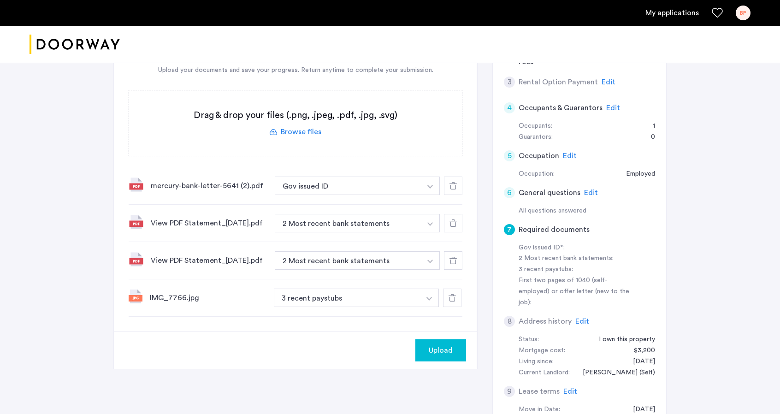
scroll to position [161, 0]
click at [681, 117] on div "[STREET_ADDRESS] | Application Id: #9047 $6000 /month 7 Required documents Gov …" at bounding box center [390, 173] width 780 height 551
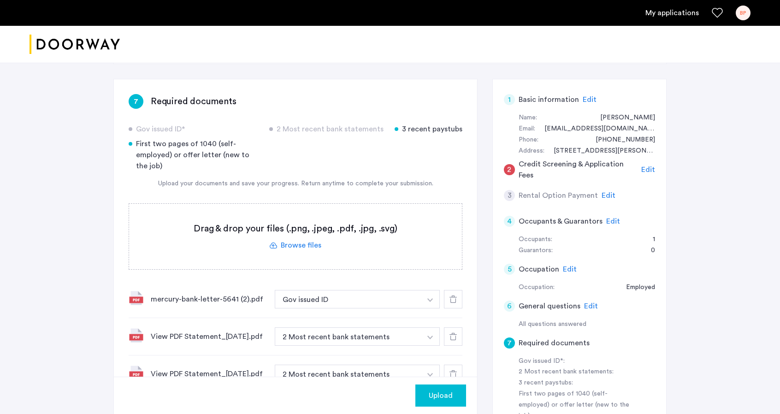
scroll to position [47, 0]
click at [317, 239] on label at bounding box center [295, 236] width 333 height 65
click at [0, 0] on input "file" at bounding box center [0, 0] width 0 height 0
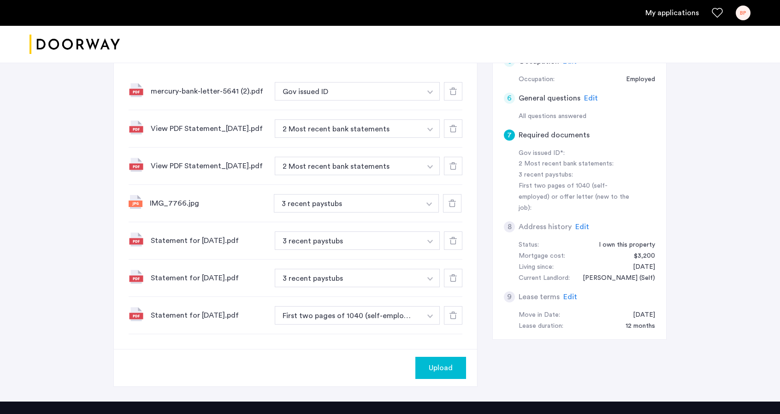
scroll to position [256, 0]
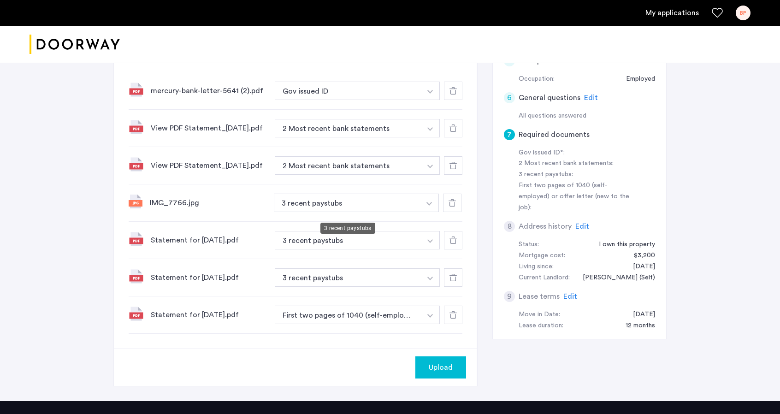
click at [335, 210] on button "3 recent paystubs" at bounding box center [347, 203] width 147 height 18
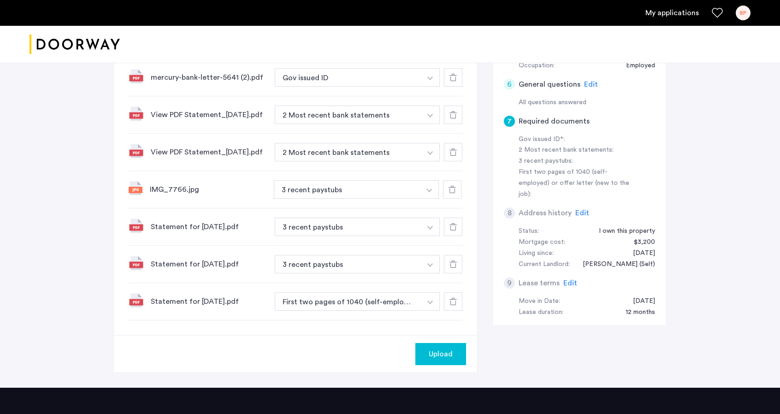
scroll to position [270, 0]
click at [316, 303] on button "First two pages of 1040 (self-employed) or offer letter (new to the job)" at bounding box center [348, 301] width 147 height 18
click at [329, 198] on button "3 recent paystubs" at bounding box center [347, 189] width 147 height 18
click at [428, 191] on button "button" at bounding box center [429, 189] width 19 height 18
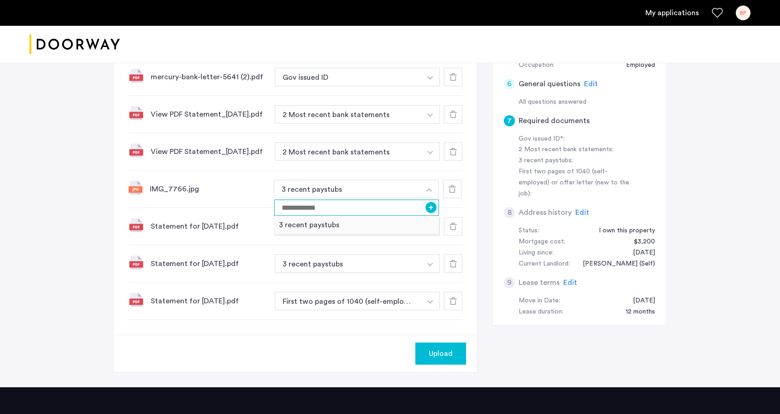
click at [370, 216] on input at bounding box center [356, 208] width 165 height 16
type input "**********"
click at [453, 193] on icon at bounding box center [452, 188] width 7 height 7
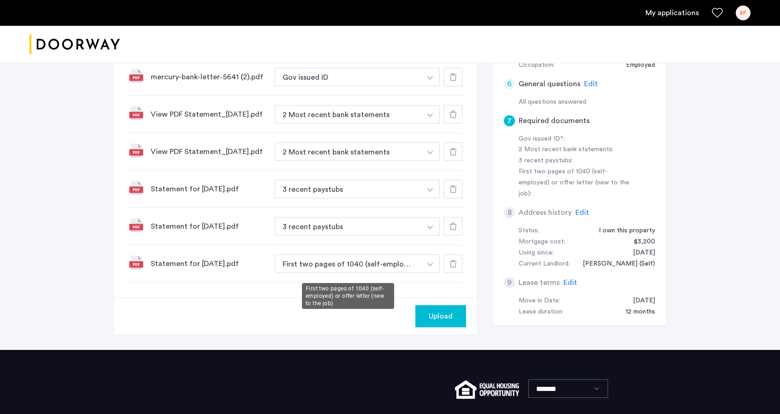
click at [365, 269] on button "First two pages of 1040 (self-employed) or offer letter (new to the job)" at bounding box center [348, 264] width 147 height 18
click at [386, 272] on button "First two pages of 1040 (self-employed) or offer letter (new to the job)" at bounding box center [348, 264] width 147 height 18
click at [459, 71] on div at bounding box center [453, 77] width 18 height 18
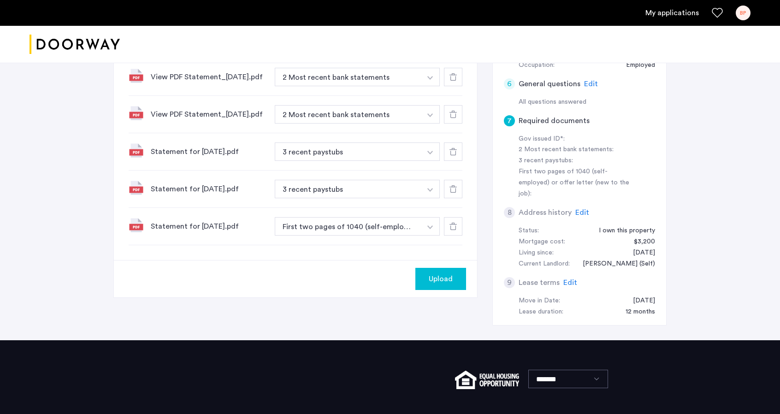
click at [451, 230] on icon at bounding box center [453, 226] width 7 height 7
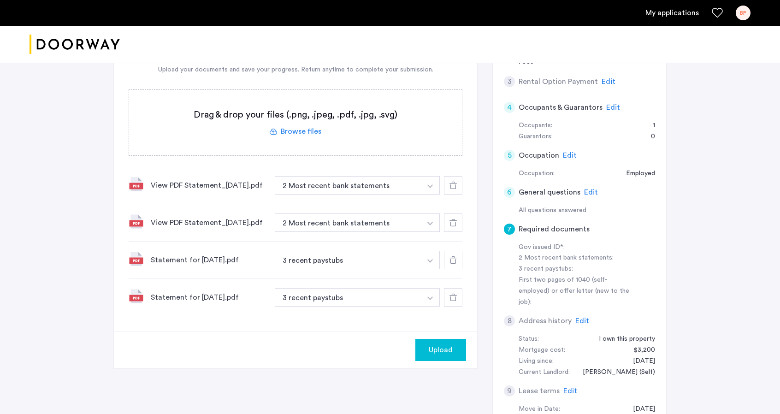
scroll to position [194, 0]
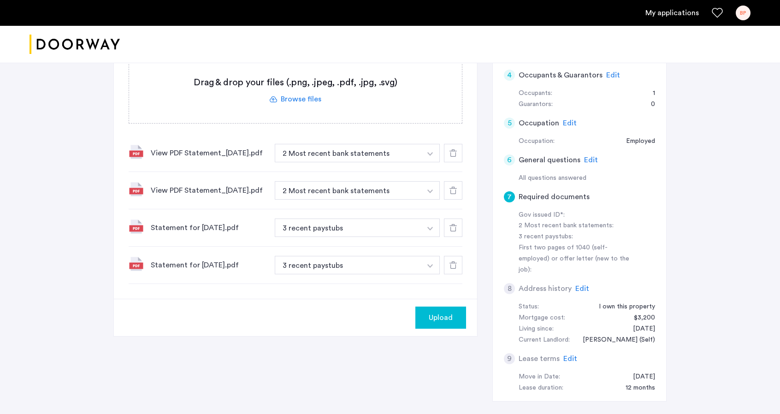
click at [338, 94] on label at bounding box center [295, 90] width 333 height 65
click at [0, 0] on input "file" at bounding box center [0, 0] width 0 height 0
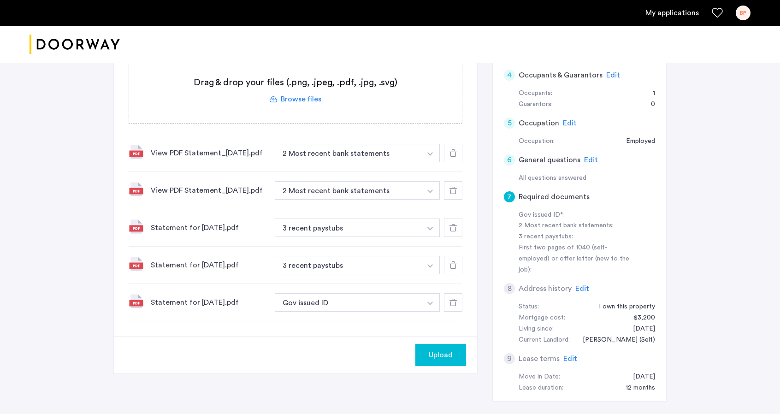
click at [454, 312] on div at bounding box center [453, 302] width 18 height 18
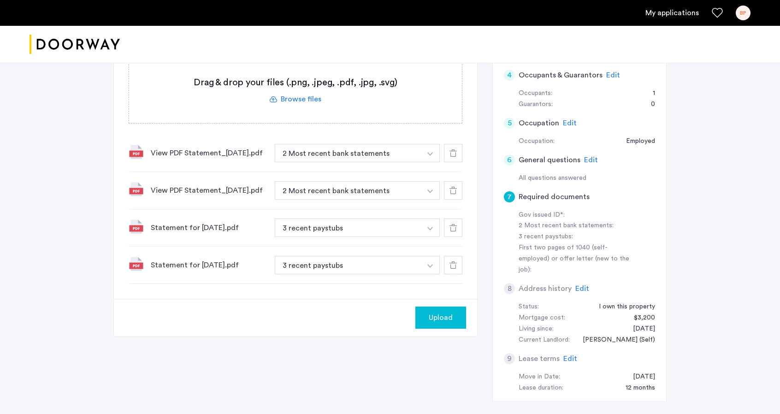
click at [441, 329] on button "Upload" at bounding box center [440, 318] width 51 height 22
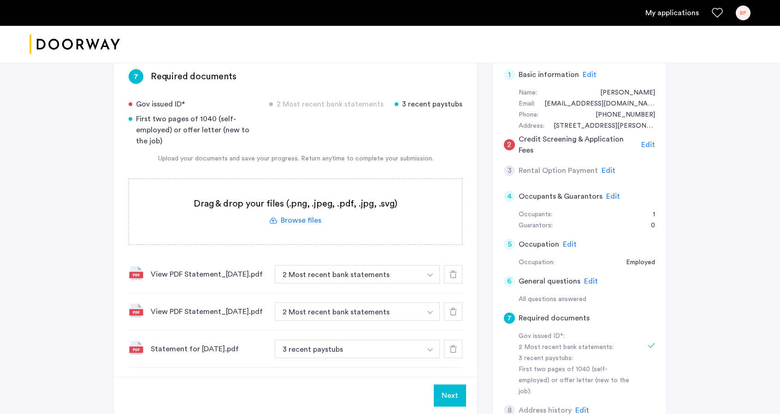
scroll to position [73, 0]
click at [299, 215] on label at bounding box center [295, 210] width 333 height 65
click at [0, 0] on input "file" at bounding box center [0, 0] width 0 height 0
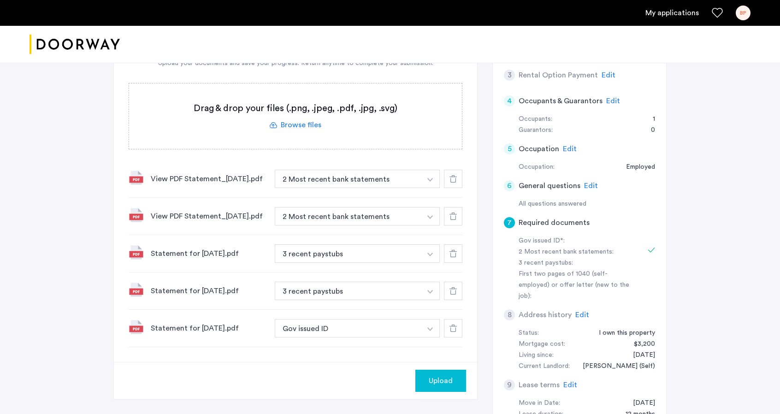
scroll to position [255, 0]
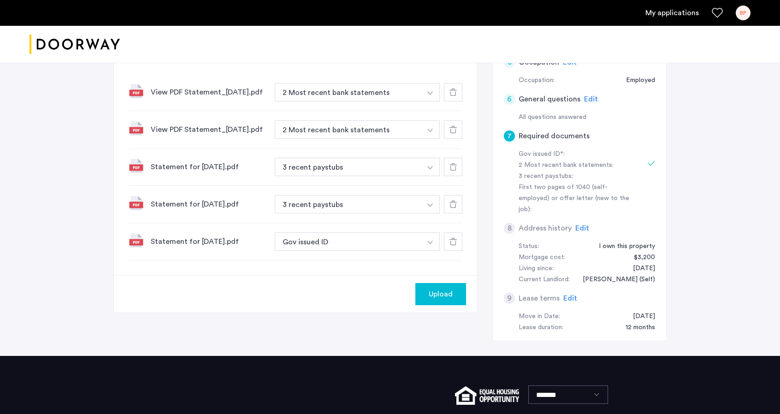
click at [321, 237] on div "Statement for [DATE].pdf Gov issued ID + 3 recent paystubs First two pages of 1…" at bounding box center [296, 241] width 334 height 37
click at [325, 245] on button "Gov issued ID" at bounding box center [348, 241] width 147 height 18
click at [459, 97] on div at bounding box center [453, 92] width 18 height 18
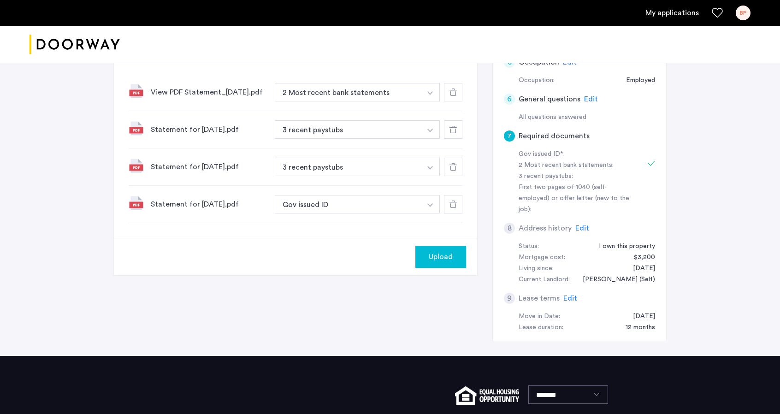
click at [459, 97] on div at bounding box center [453, 92] width 18 height 18
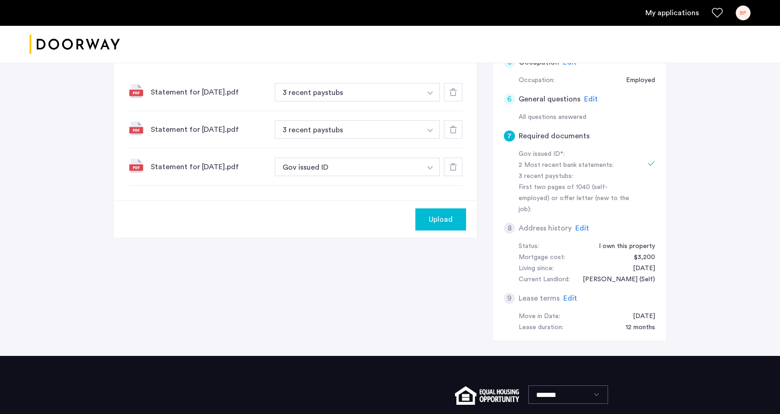
click at [459, 97] on div at bounding box center [453, 92] width 18 height 18
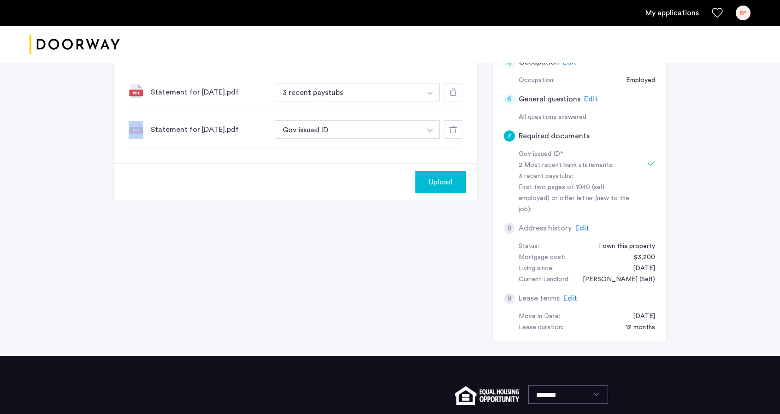
click at [459, 97] on div at bounding box center [453, 92] width 18 height 18
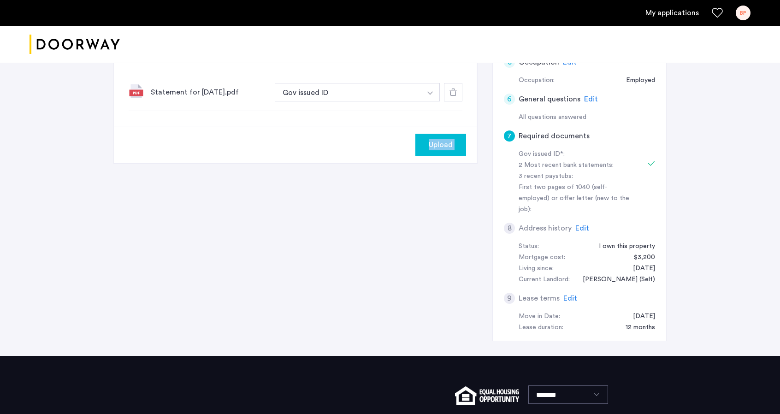
click at [459, 97] on div at bounding box center [453, 92] width 18 height 18
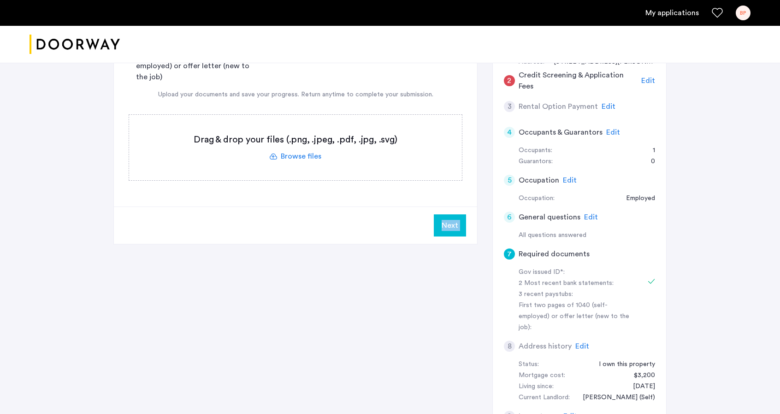
scroll to position [135, 0]
click at [357, 142] on label at bounding box center [295, 148] width 333 height 65
click at [0, 0] on input "file" at bounding box center [0, 0] width 0 height 0
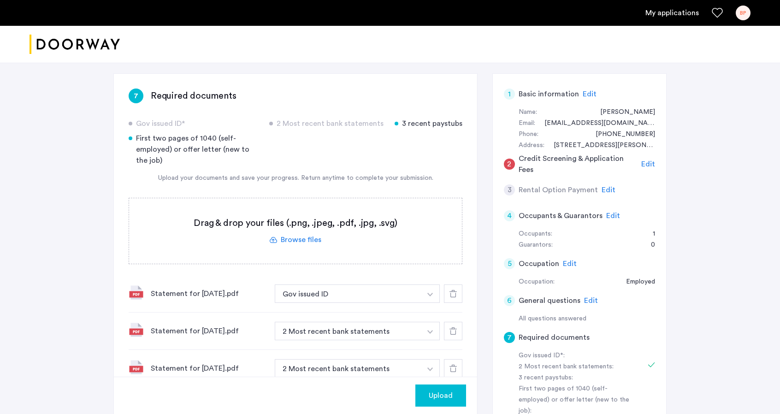
scroll to position [54, 0]
click at [456, 286] on div at bounding box center [453, 293] width 18 height 18
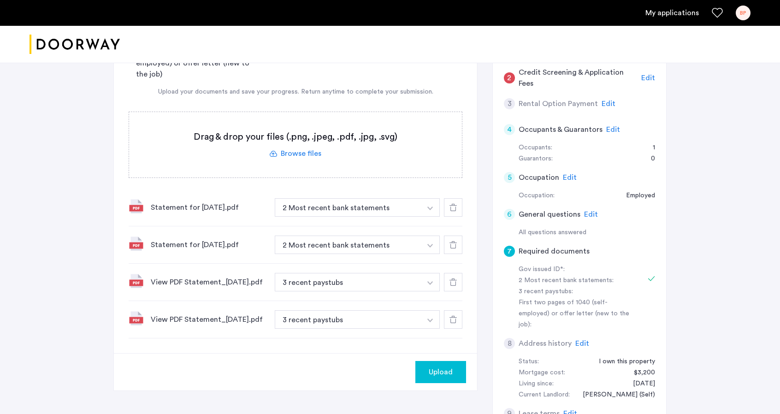
scroll to position [143, 0]
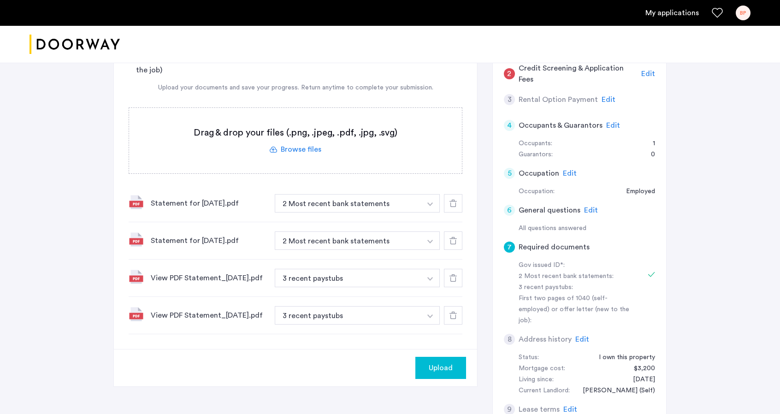
drag, startPoint x: 431, startPoint y: 376, endPoint x: 453, endPoint y: 345, distance: 37.4
click at [453, 345] on app-required-documents "7 Required documents Gov issued ID* 2 Most recent bank statements 3 recent pays…" at bounding box center [295, 184] width 363 height 403
click at [349, 154] on label at bounding box center [295, 140] width 333 height 65
click at [0, 0] on input "file" at bounding box center [0, 0] width 0 height 0
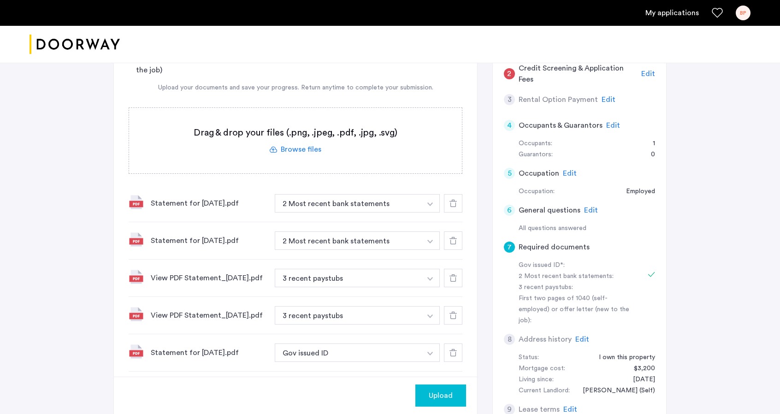
click at [428, 353] on button "button" at bounding box center [430, 353] width 19 height 18
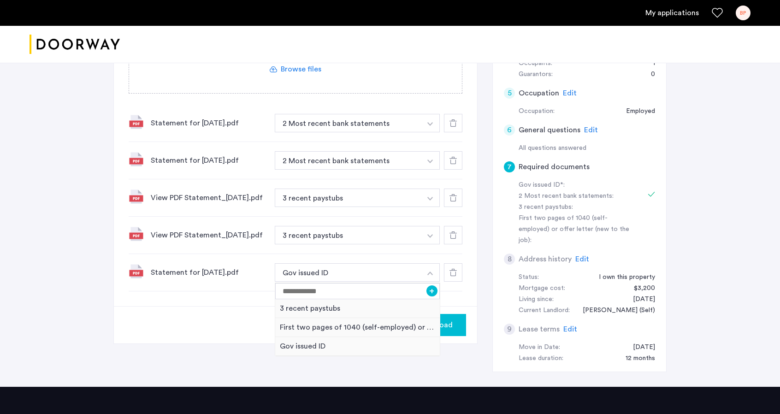
scroll to position [225, 0]
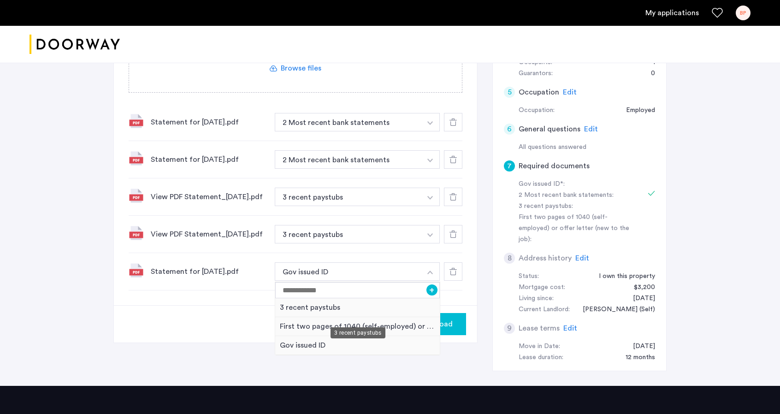
click at [340, 310] on div "3 recent paystubs" at bounding box center [357, 307] width 165 height 19
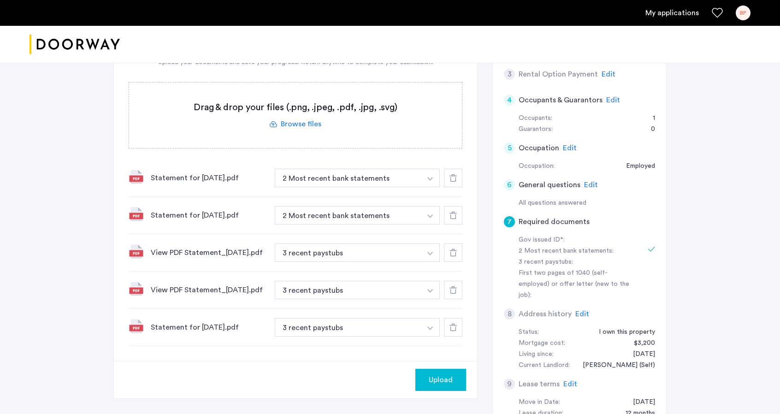
scroll to position [168, 0]
click at [333, 125] on label at bounding box center [295, 115] width 333 height 65
click at [0, 0] on input "file" at bounding box center [0, 0] width 0 height 0
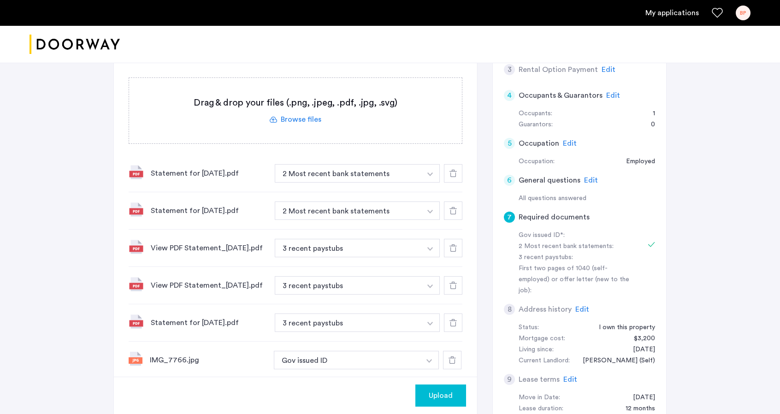
scroll to position [212, 0]
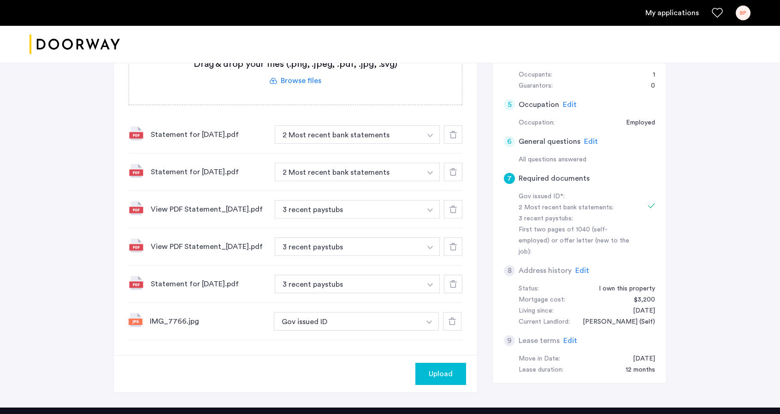
click at [419, 372] on button "Upload" at bounding box center [440, 374] width 51 height 22
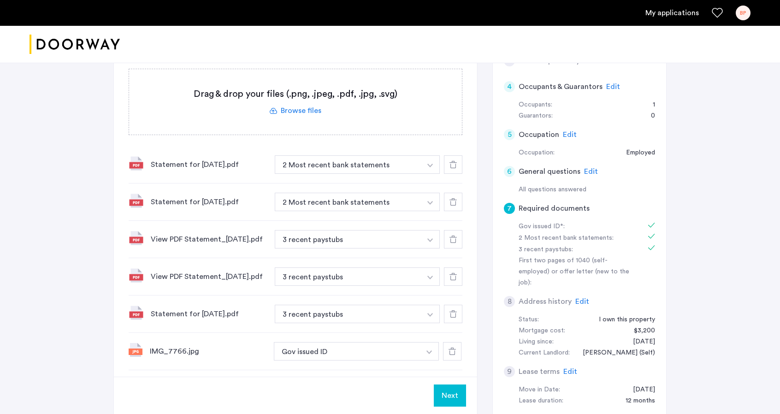
scroll to position [92, 0]
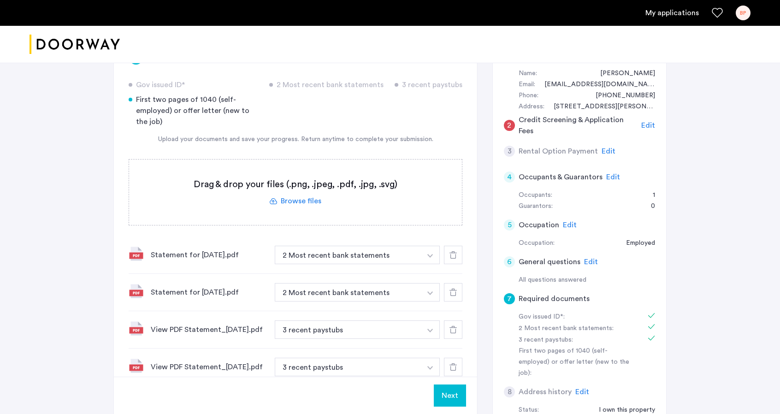
drag, startPoint x: 314, startPoint y: 194, endPoint x: 323, endPoint y: 202, distance: 12.1
click at [323, 202] on label at bounding box center [295, 192] width 333 height 65
click at [0, 0] on input "file" at bounding box center [0, 0] width 0 height 0
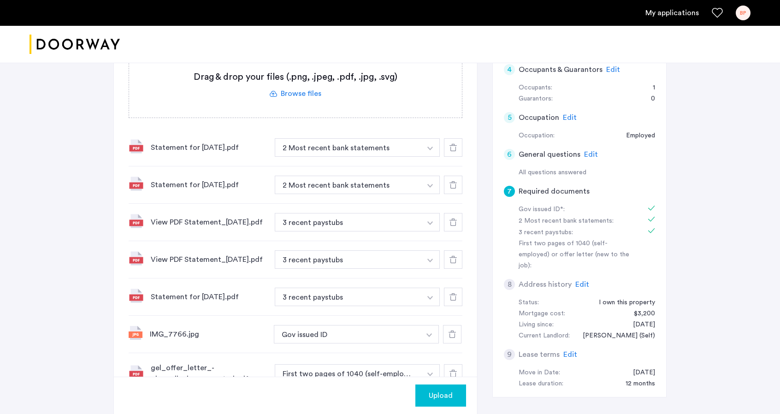
scroll to position [200, 0]
click at [444, 400] on span "Upload" at bounding box center [441, 395] width 24 height 11
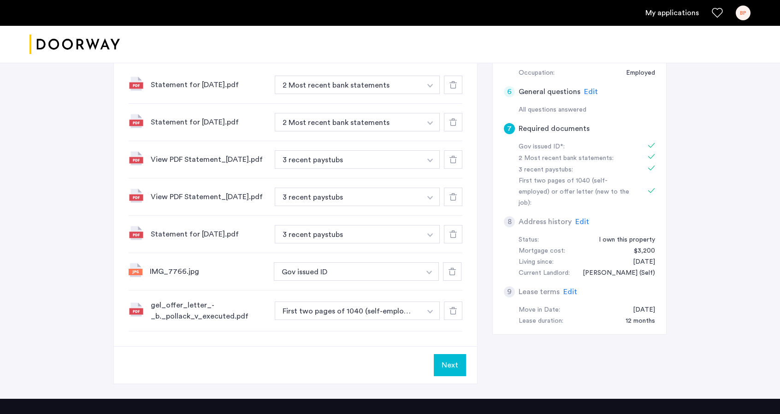
scroll to position [262, 0]
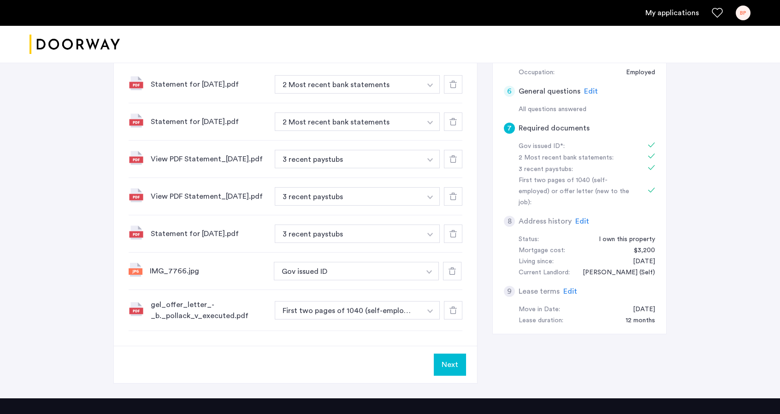
click at [453, 367] on button "Next" at bounding box center [450, 365] width 32 height 22
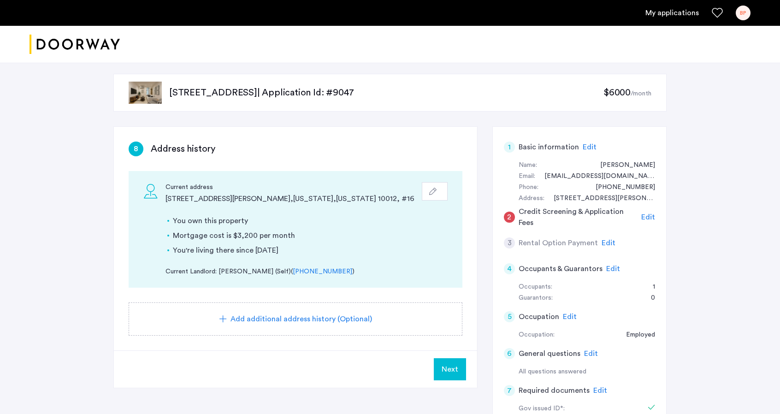
drag, startPoint x: 453, startPoint y: 367, endPoint x: 497, endPoint y: 308, distance: 74.2
click at [497, 308] on div "8 Address history Current address [STREET_ADDRESS][PERSON_NAME][US_STATE][US_ST…" at bounding box center [389, 368] width 553 height 485
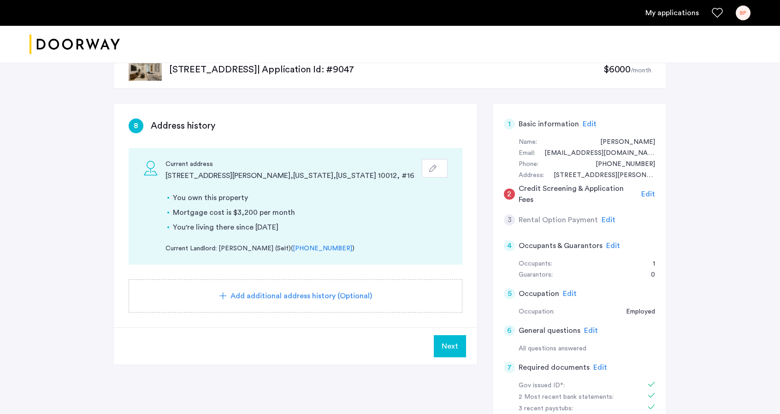
scroll to position [30, 0]
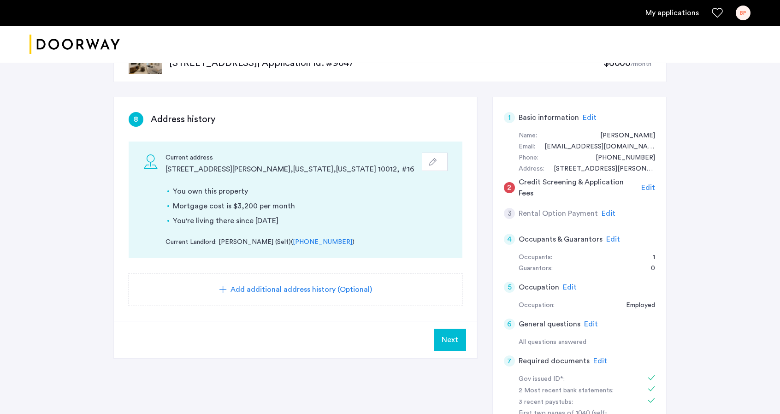
click at [448, 338] on span "Next" at bounding box center [450, 339] width 17 height 11
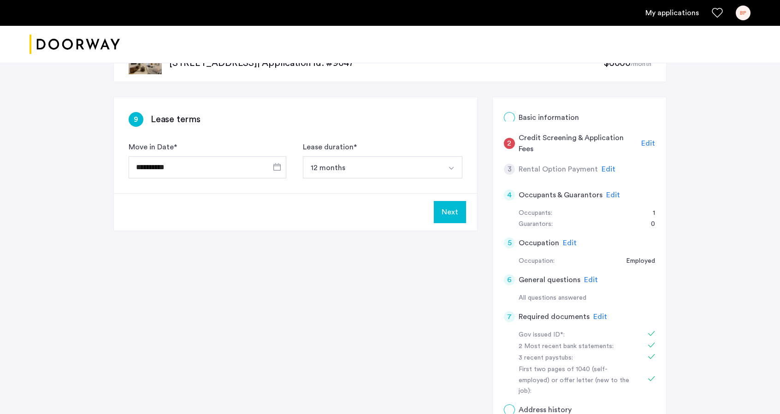
scroll to position [0, 0]
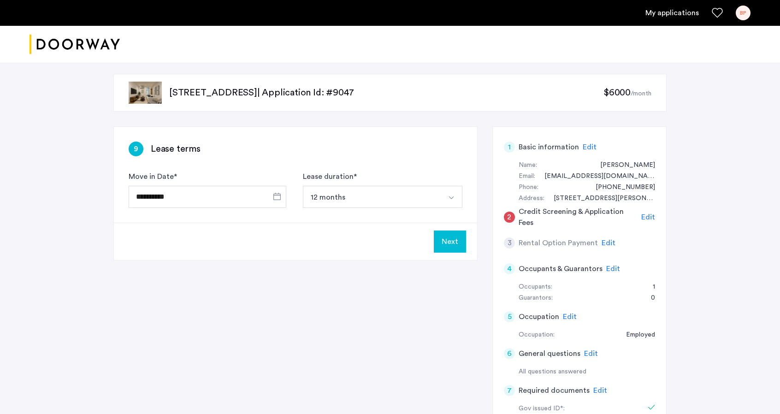
click at [347, 190] on button "12 months" at bounding box center [372, 197] width 138 height 22
click at [449, 242] on button "Next" at bounding box center [450, 242] width 32 height 22
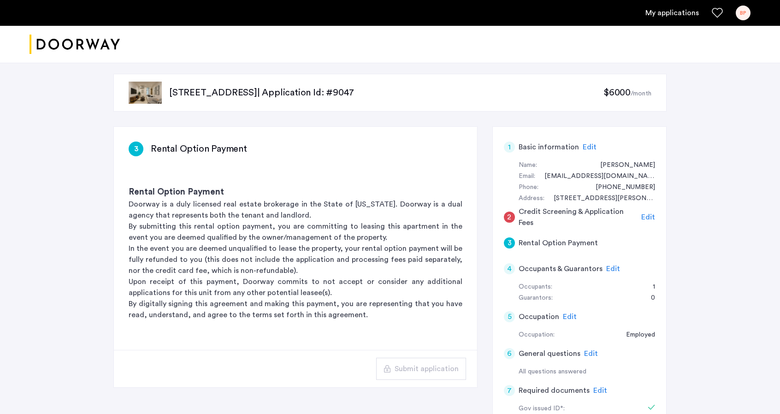
click at [652, 218] on span "Edit" at bounding box center [648, 217] width 14 height 7
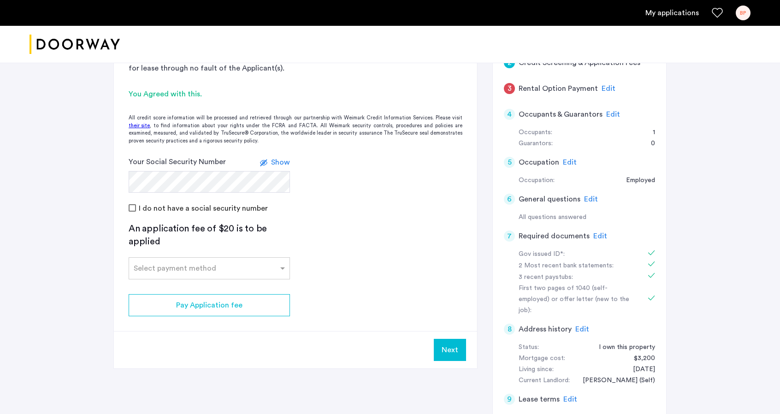
scroll to position [155, 0]
click at [208, 267] on input "text" at bounding box center [200, 265] width 133 height 6
click at [196, 283] on div "Credit Card" at bounding box center [209, 288] width 160 height 18
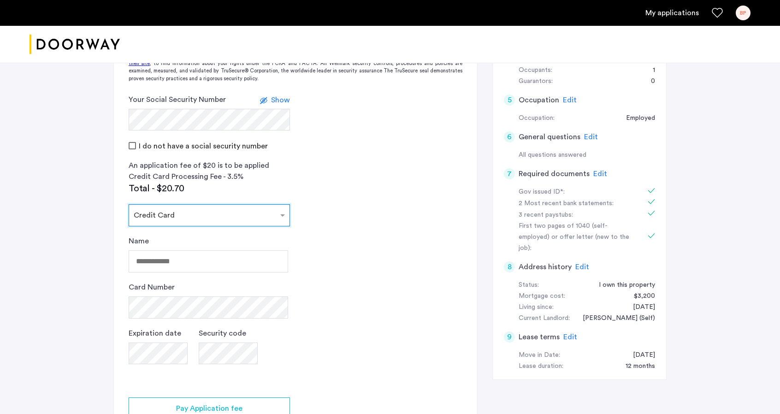
scroll to position [217, 0]
click at [172, 260] on input "Name" at bounding box center [209, 261] width 160 height 22
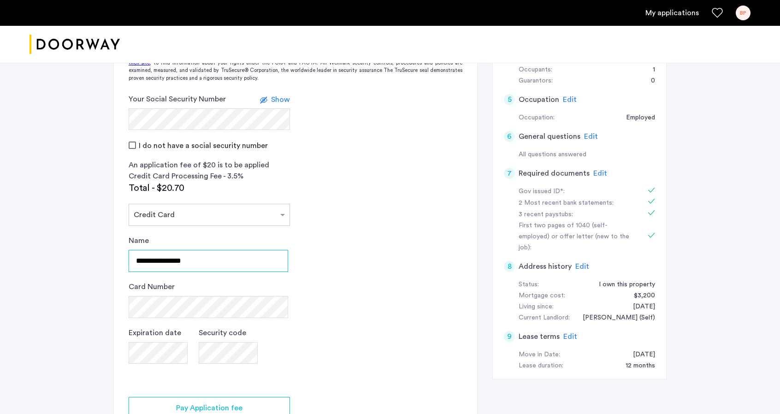
type input "**********"
click at [50, 295] on div "[STREET_ADDRESS] | Application Id: #9047 $6000 /month 2 Credit Screening & Appl…" at bounding box center [390, 164] width 780 height 645
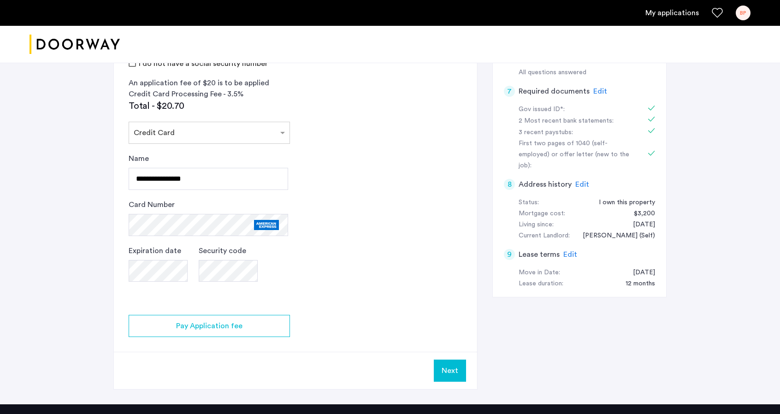
scroll to position [300, 0]
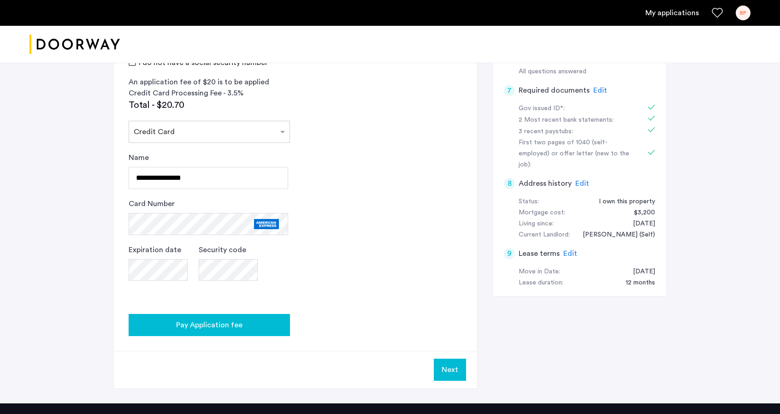
click at [245, 322] on div "Pay Application fee" at bounding box center [209, 325] width 147 height 11
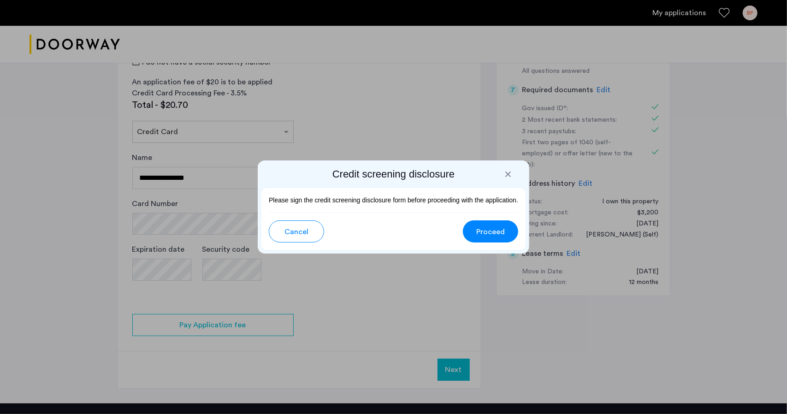
click at [481, 235] on span "Proceed" at bounding box center [490, 231] width 29 height 11
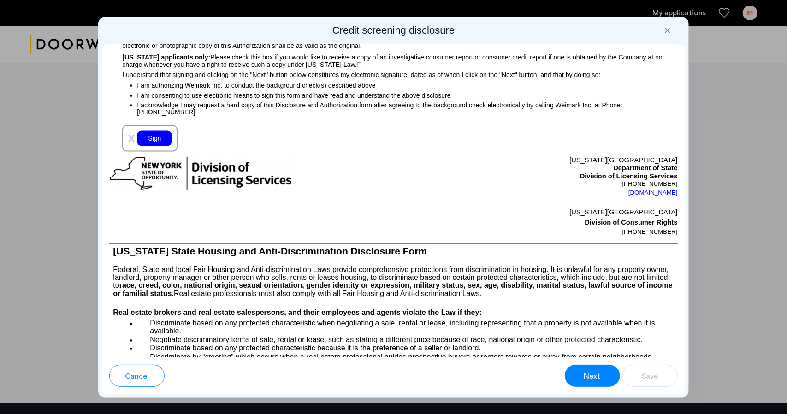
scroll to position [967, 0]
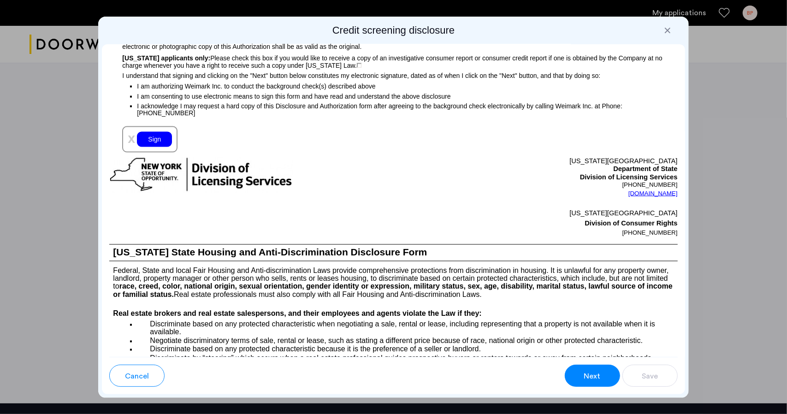
click at [154, 141] on div "Sign" at bounding box center [154, 139] width 35 height 15
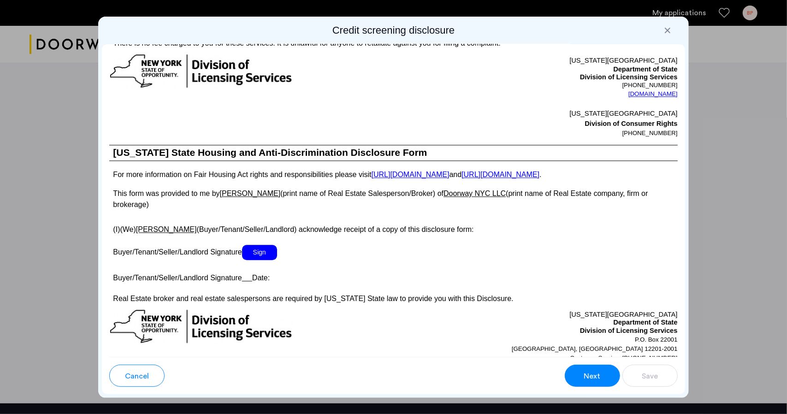
scroll to position [1493, 0]
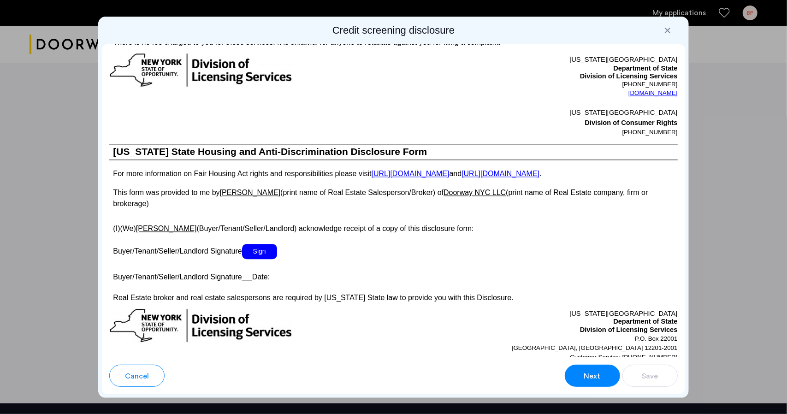
click at [266, 257] on span "Sign" at bounding box center [259, 251] width 35 height 15
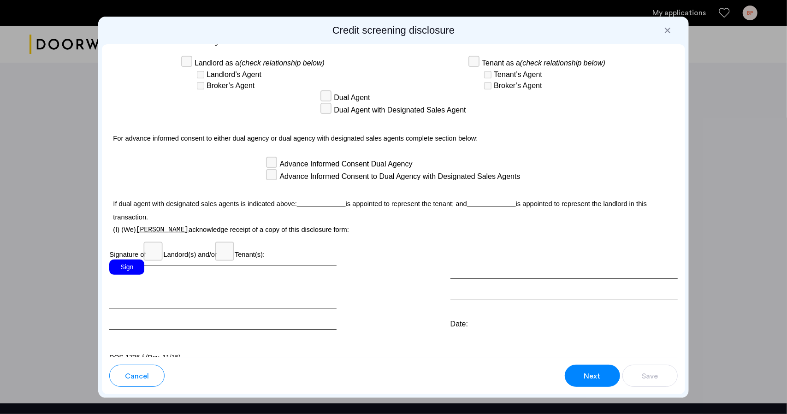
scroll to position [2476, 0]
click at [132, 259] on div "Sign" at bounding box center [126, 266] width 35 height 15
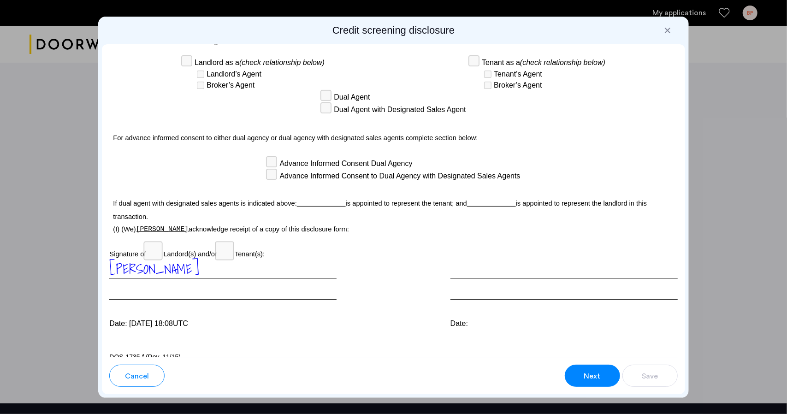
click at [578, 362] on div "Cancel Next Save" at bounding box center [393, 372] width 568 height 30
click at [580, 365] on button "Next" at bounding box center [592, 376] width 55 height 22
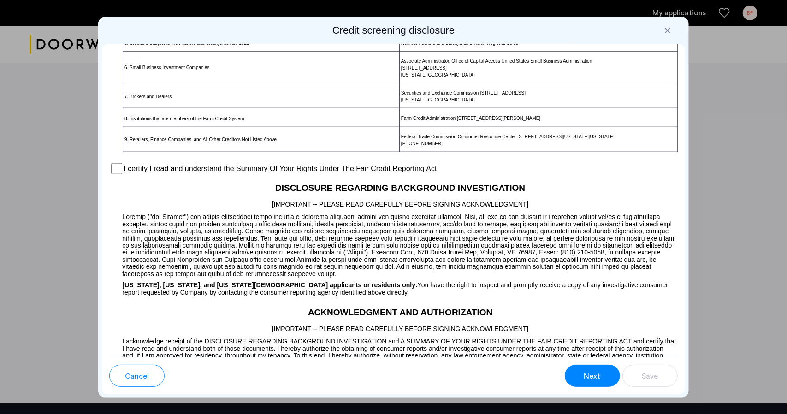
scroll to position [617, 0]
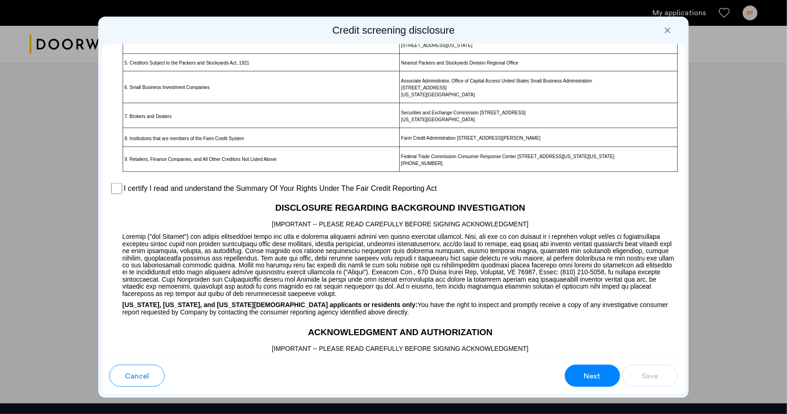
click at [522, 297] on p at bounding box center [393, 263] width 568 height 68
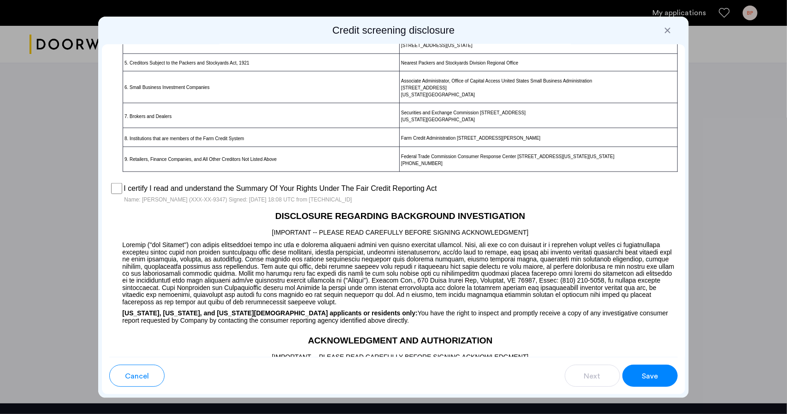
click at [666, 369] on button "Save" at bounding box center [650, 376] width 55 height 22
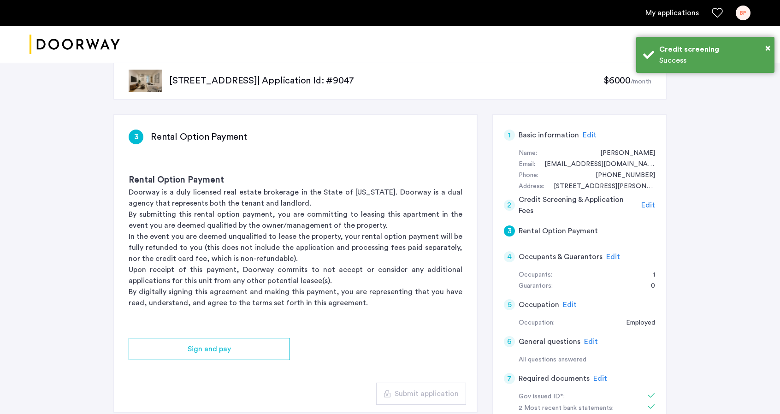
scroll to position [10, 0]
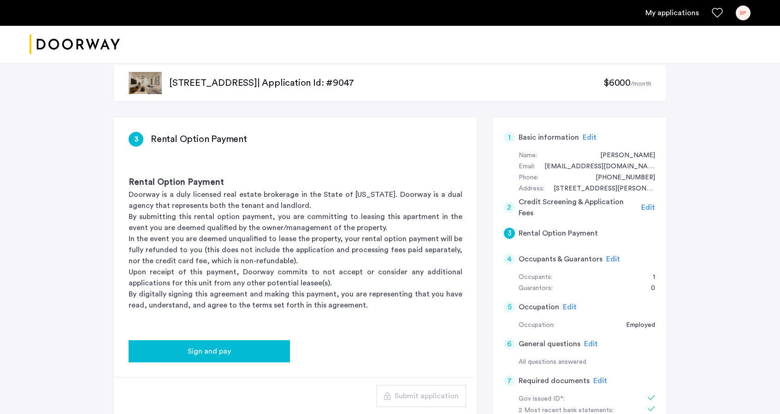
click at [263, 353] on div "Sign and pay" at bounding box center [209, 351] width 147 height 11
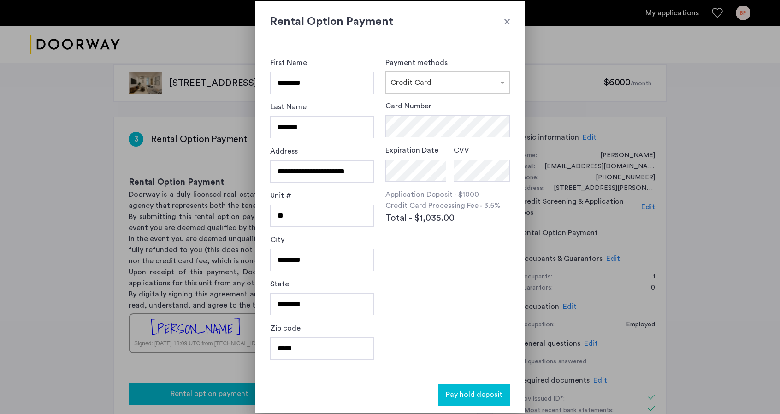
scroll to position [0, 0]
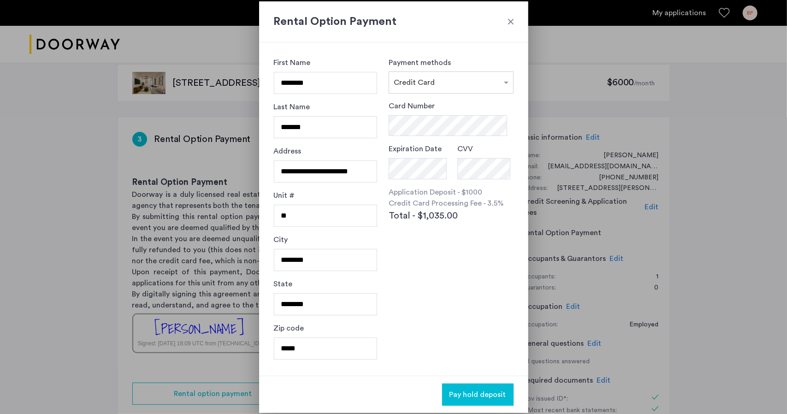
click at [486, 397] on span "Pay hold deposit" at bounding box center [478, 394] width 57 height 11
click at [441, 340] on div "Payment methods × Credit Card Card Number Expiration Date CVV Application Depos…" at bounding box center [451, 209] width 125 height 304
click at [474, 392] on span "Pay hold deposit" at bounding box center [478, 394] width 57 height 11
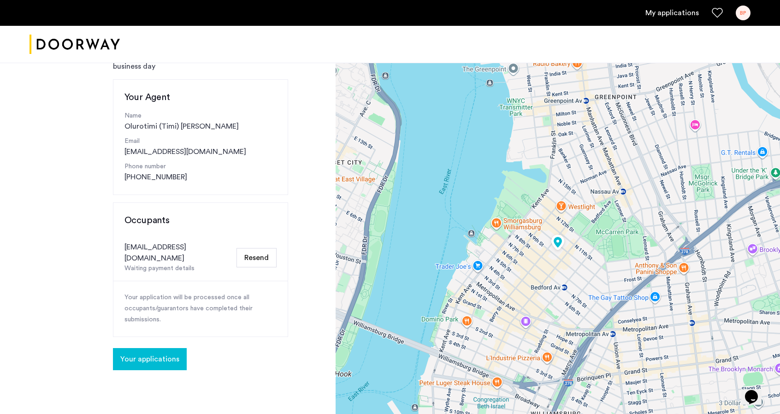
scroll to position [82, 0]
click at [154, 353] on span "Your applications" at bounding box center [149, 358] width 59 height 11
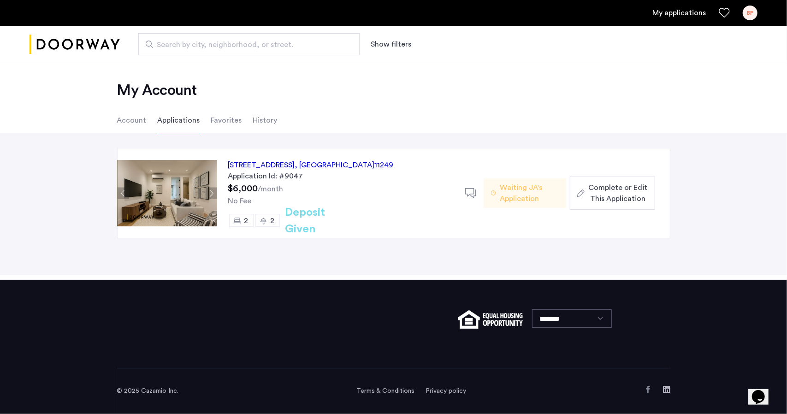
click at [154, 344] on div "*******" at bounding box center [393, 324] width 553 height 89
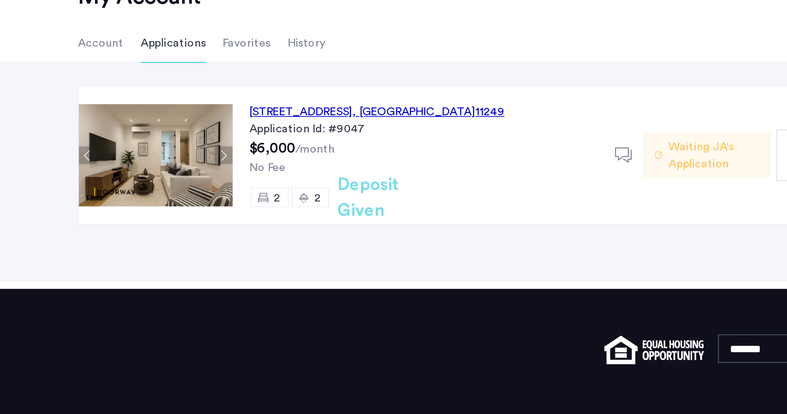
drag, startPoint x: 398, startPoint y: 163, endPoint x: 228, endPoint y: 166, distance: 170.6
click at [228, 166] on div "[STREET_ADDRESS] Application Id: #9047 $6,000 /month No Fee 2 2 Deposit Given" at bounding box center [341, 192] width 248 height 89
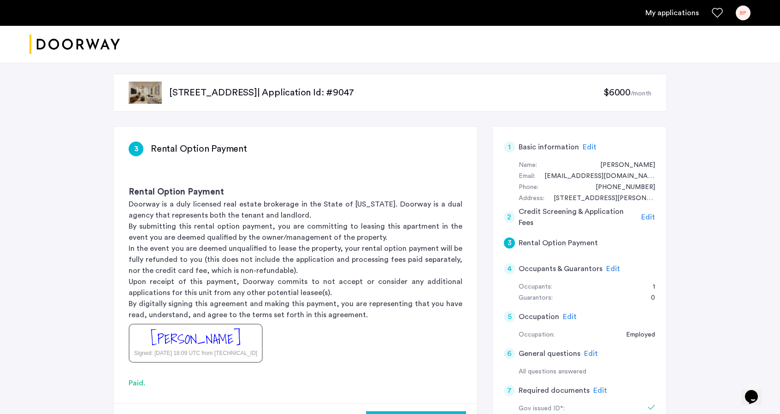
scroll to position [11, 0]
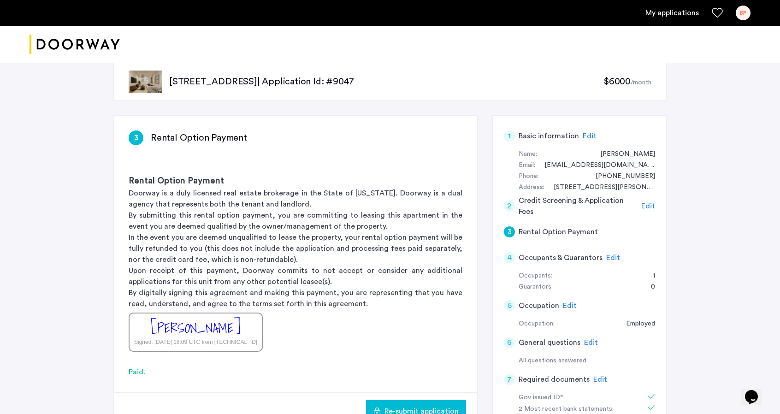
click at [240, 77] on p "[STREET_ADDRESS] | Application Id: #9047" at bounding box center [386, 81] width 434 height 13
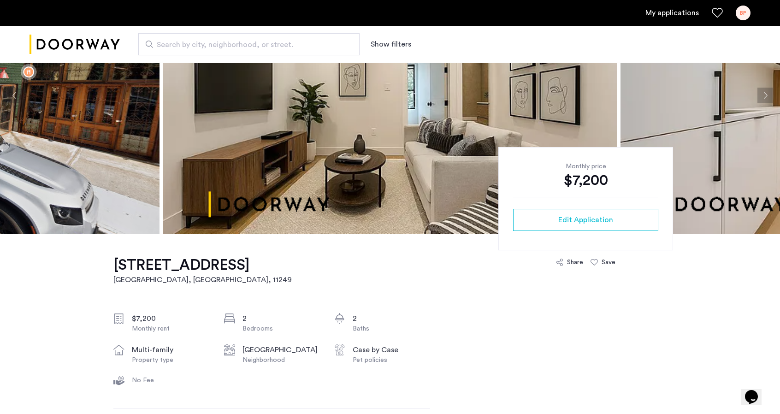
scroll to position [102, 0]
drag, startPoint x: 309, startPoint y: 270, endPoint x: 188, endPoint y: 286, distance: 122.3
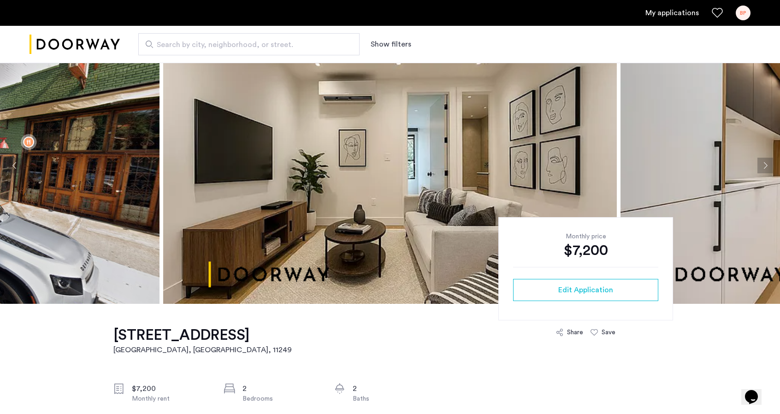
scroll to position [27, 0]
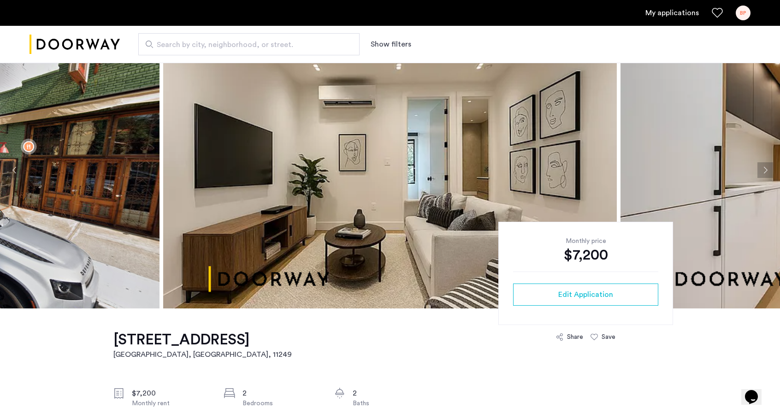
click at [766, 172] on button "Next apartment" at bounding box center [766, 170] width 16 height 16
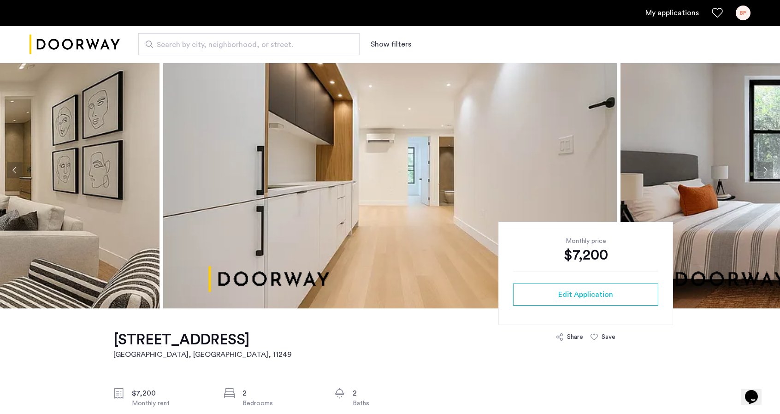
click at [766, 172] on button "Next apartment" at bounding box center [766, 170] width 16 height 16
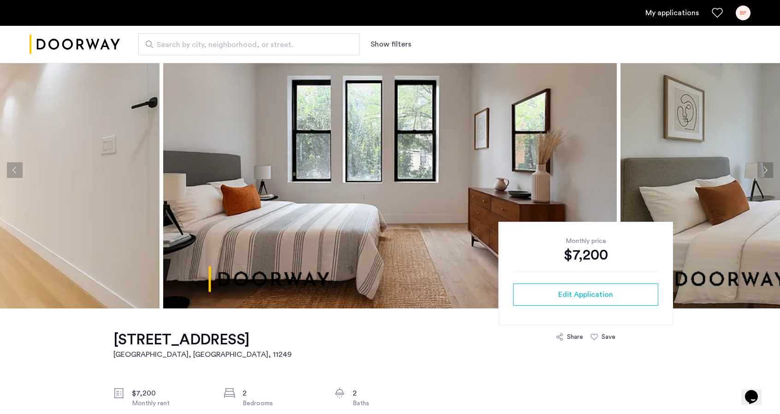
click at [766, 172] on button "Next apartment" at bounding box center [766, 170] width 16 height 16
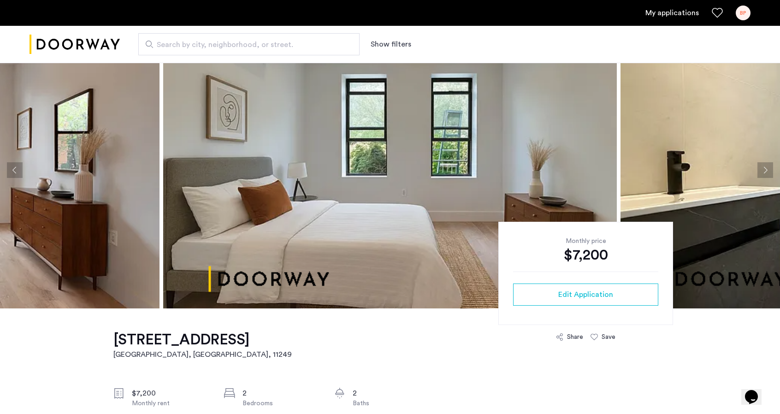
click at [766, 172] on button "Next apartment" at bounding box center [766, 170] width 16 height 16
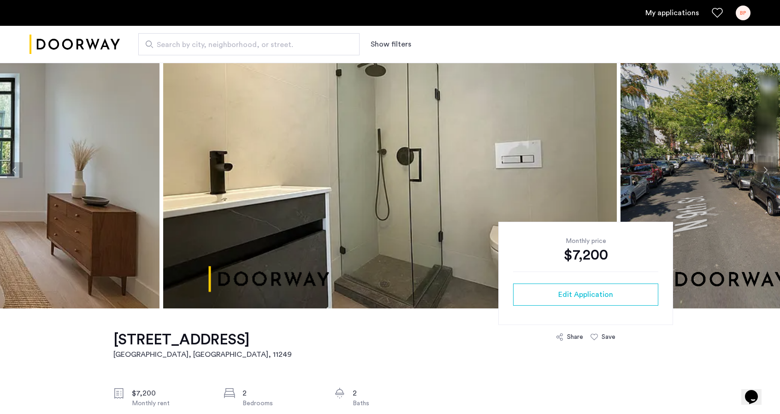
click at [766, 172] on button "Next apartment" at bounding box center [766, 170] width 16 height 16
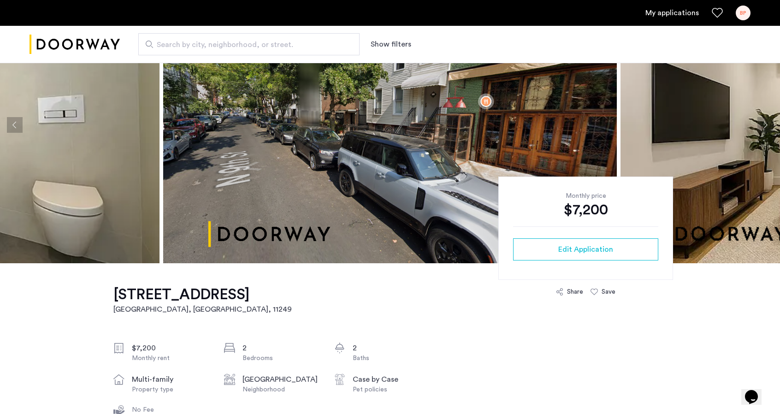
scroll to position [68, 0]
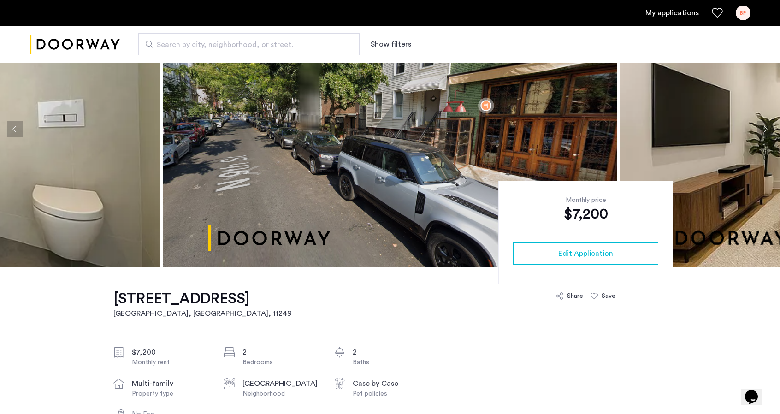
click at [667, 17] on link "My applications" at bounding box center [672, 12] width 53 height 11
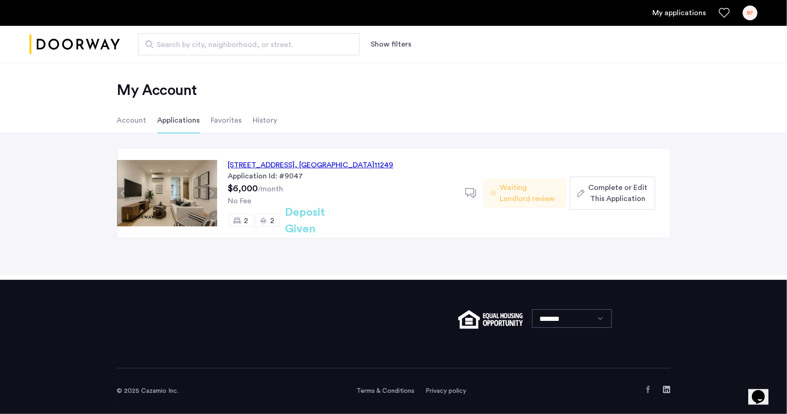
click at [524, 185] on span "Waiting Landlord review" at bounding box center [529, 193] width 59 height 22
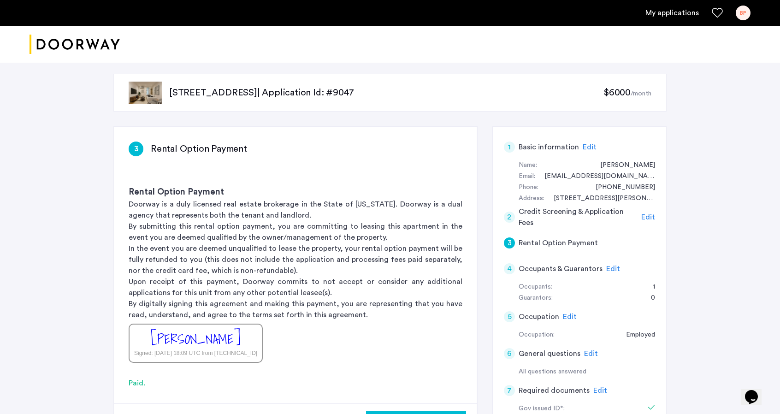
click at [651, 214] on span "Edit" at bounding box center [648, 217] width 14 height 7
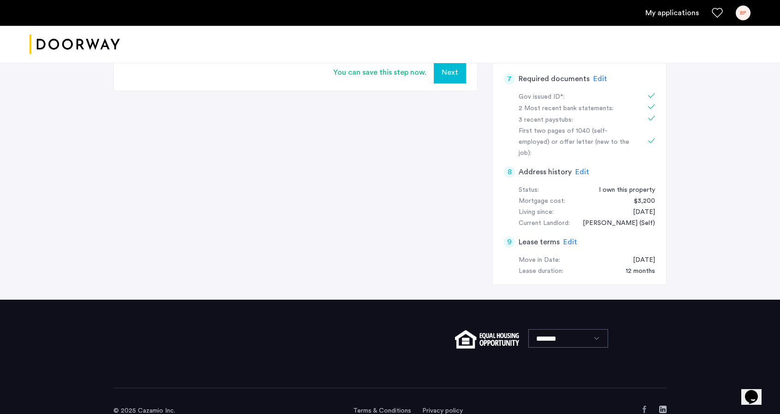
scroll to position [309, 0]
